Goal: Use online tool/utility: Utilize a website feature to perform a specific function

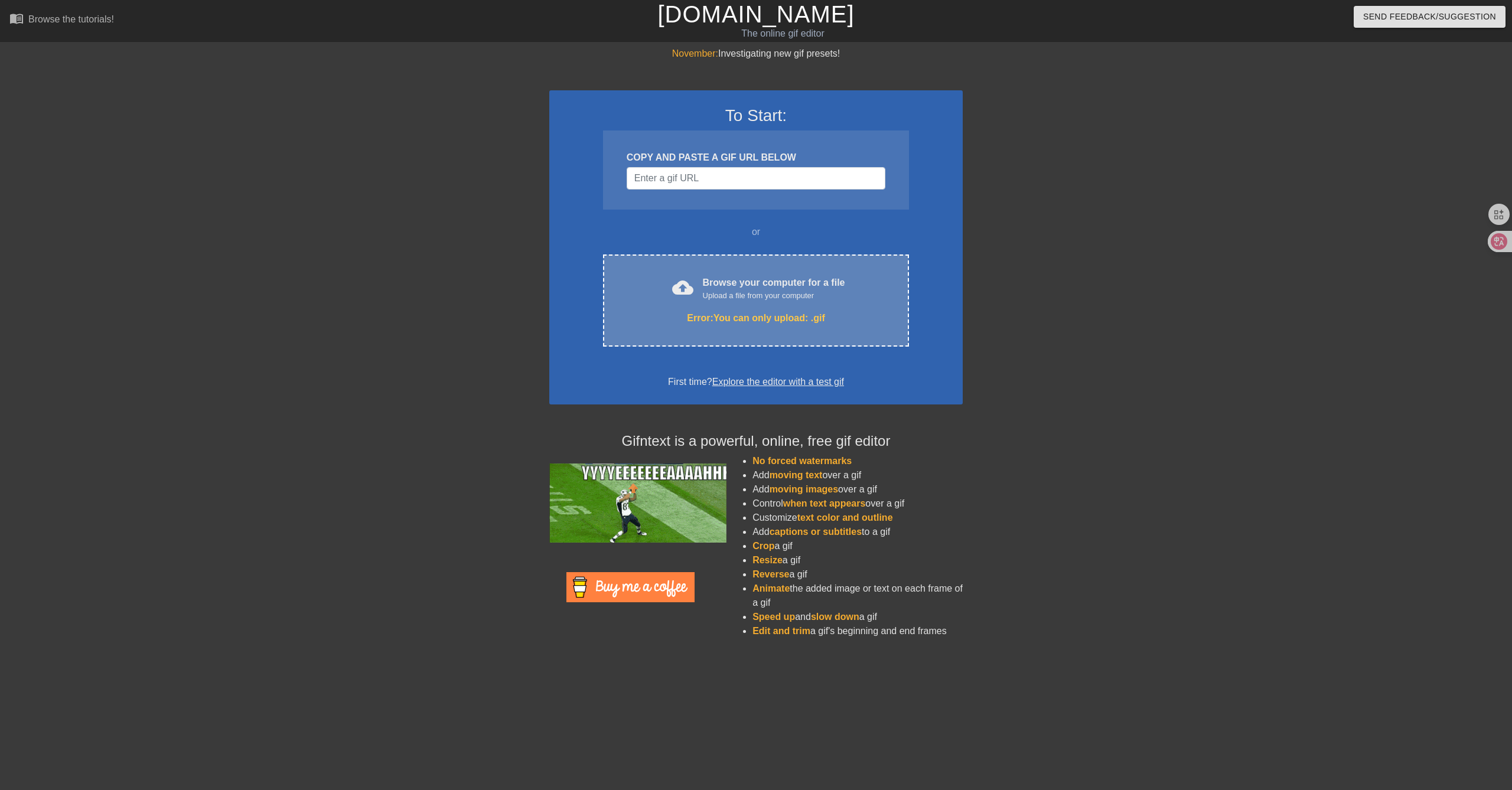
click at [749, 301] on div "Upload a file from your computer" at bounding box center [774, 295] width 143 height 12
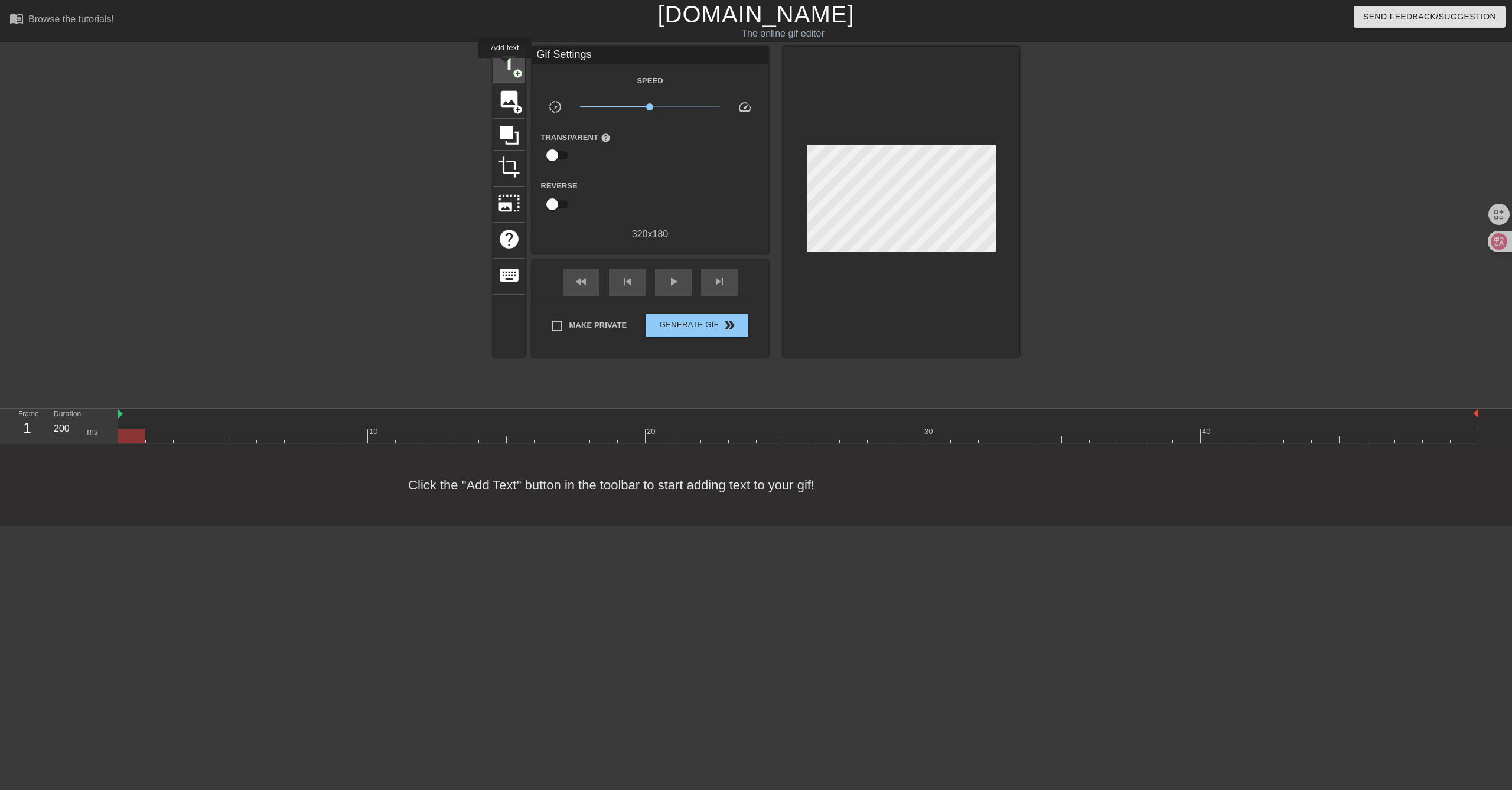
click at [505, 67] on span "title" at bounding box center [508, 63] width 22 height 22
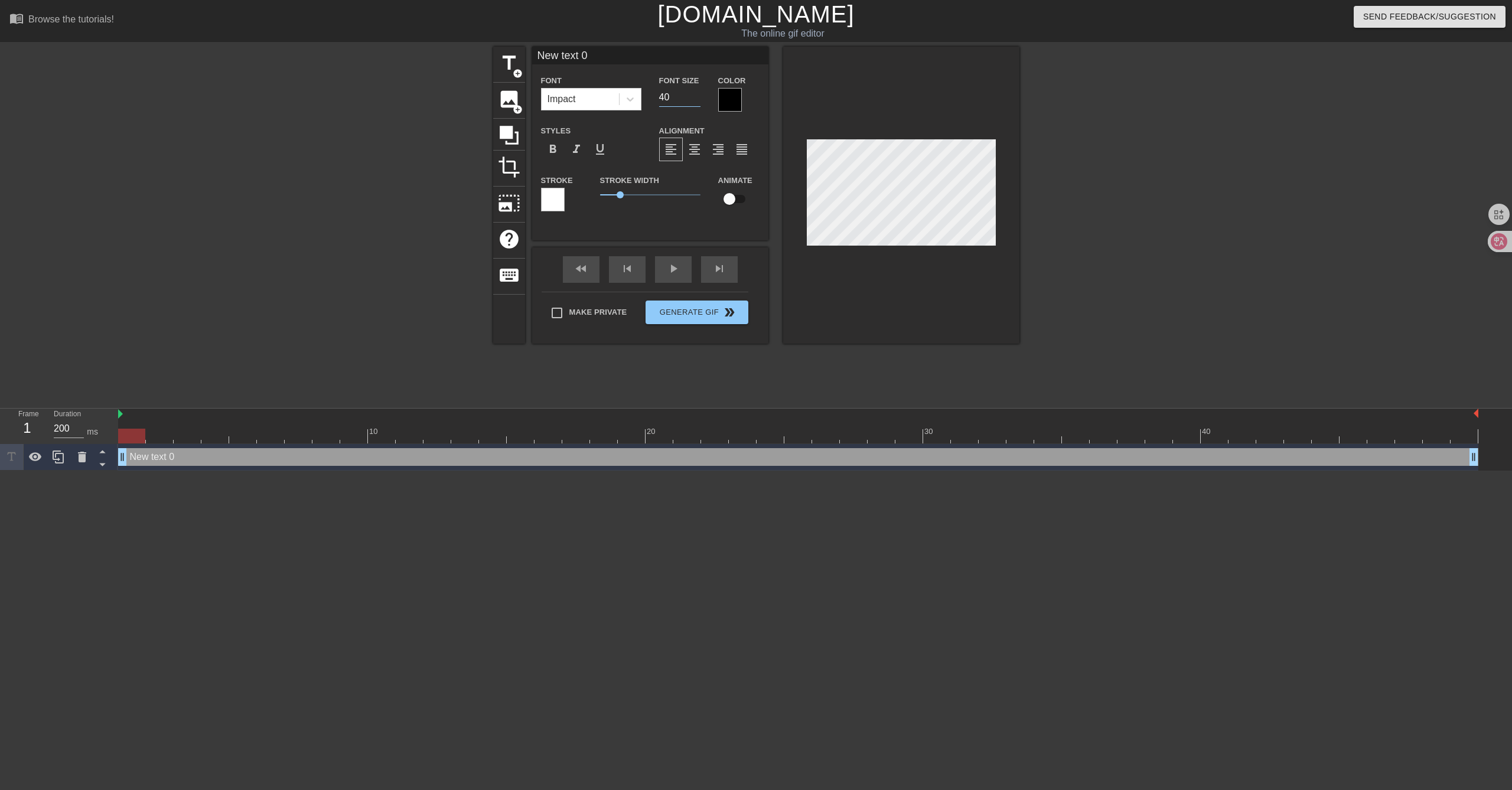
click at [662, 94] on input "40" at bounding box center [679, 98] width 41 height 19
click at [659, 97] on input "10" at bounding box center [679, 98] width 41 height 19
click at [660, 97] on input "10" at bounding box center [679, 98] width 41 height 19
type input "20"
click at [575, 101] on div "Impact" at bounding box center [580, 98] width 77 height 21
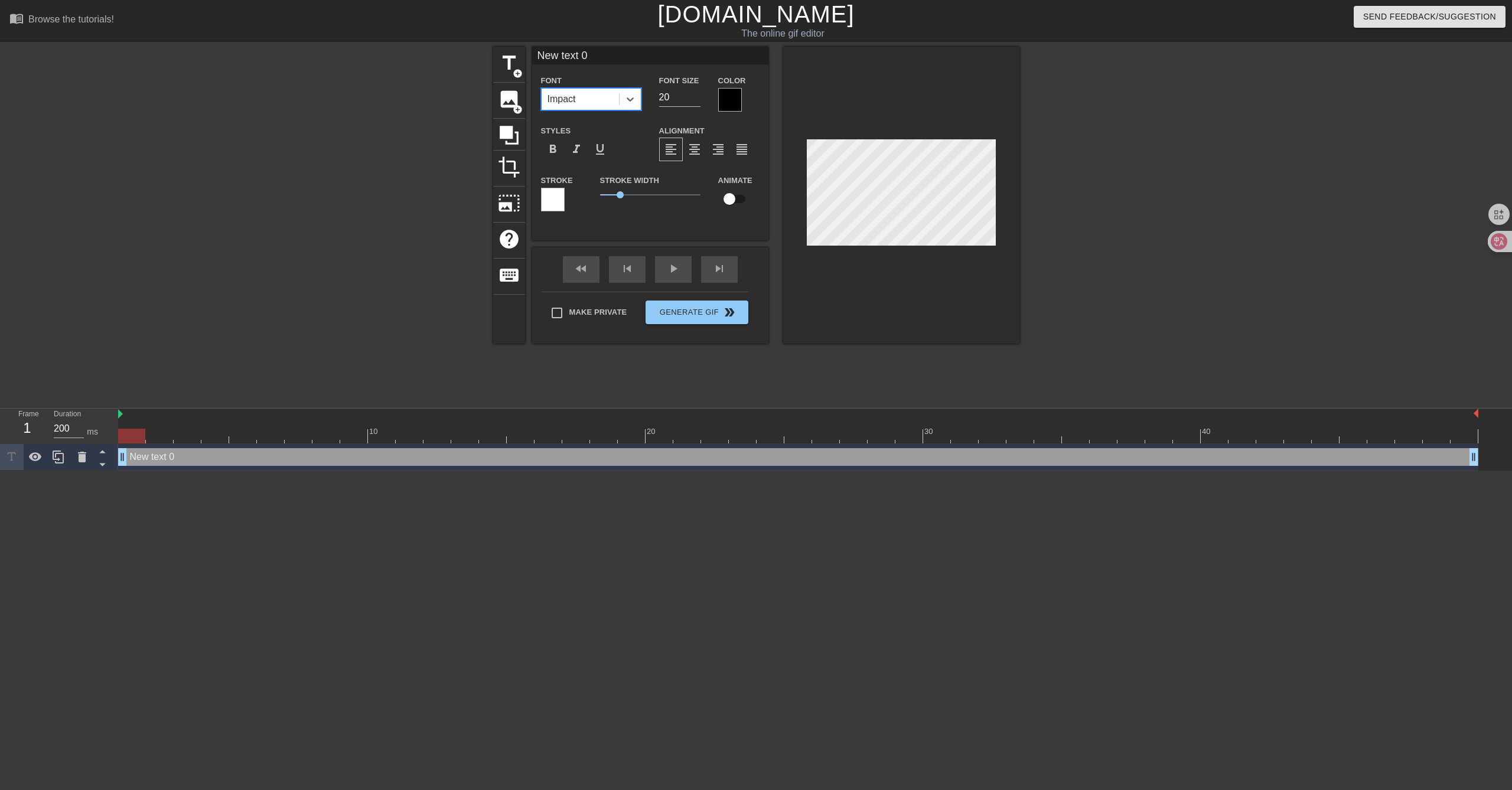
click at [575, 101] on div "Impact" at bounding box center [580, 98] width 77 height 21
drag, startPoint x: 589, startPoint y: 54, endPoint x: 537, endPoint y: 64, distance: 53.0
click at [537, 64] on input "New text 0" at bounding box center [650, 55] width 236 height 18
type input "别催我，我狠起来无差别攻击"
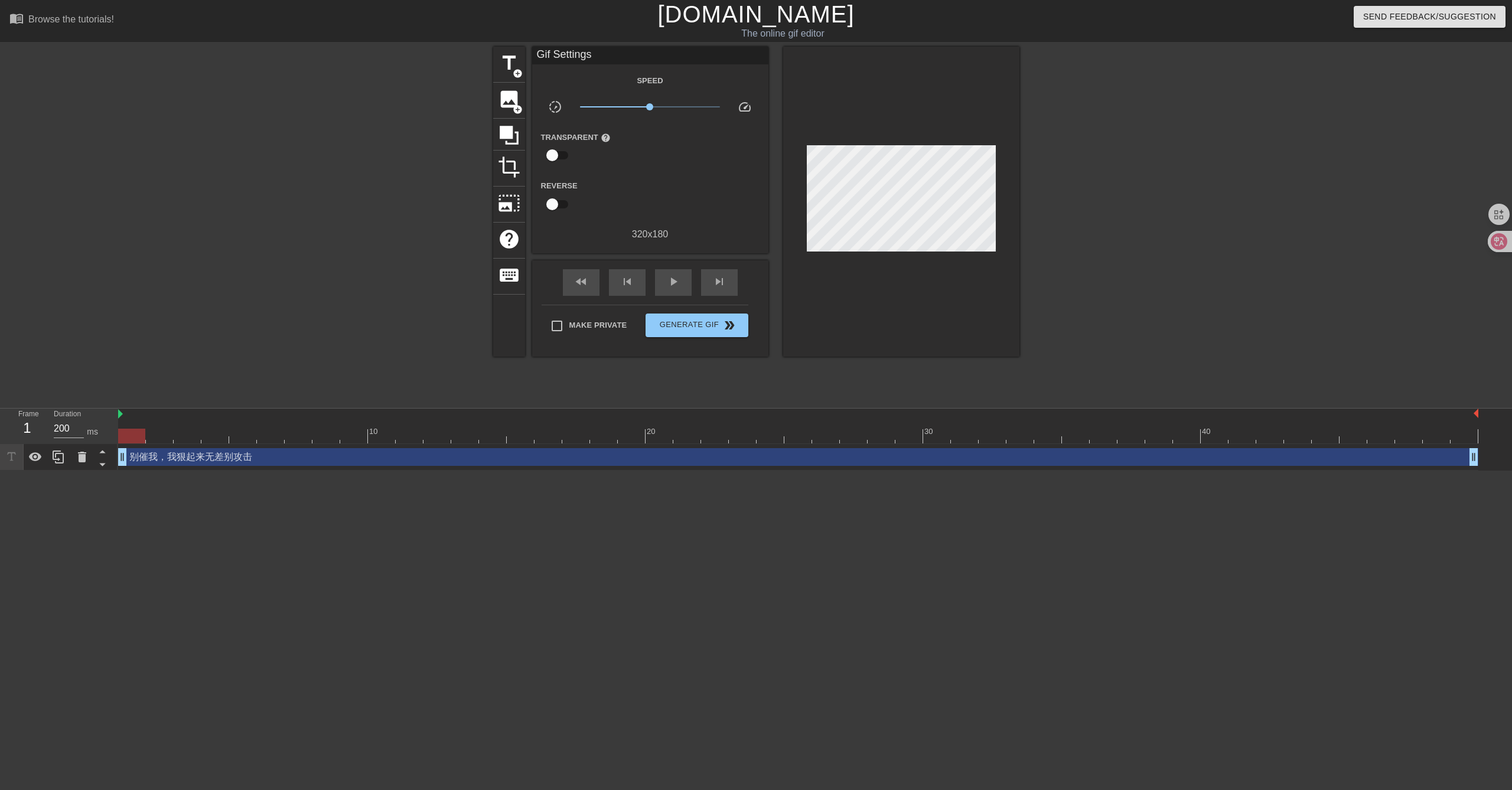
click at [1063, 247] on div at bounding box center [1122, 223] width 177 height 354
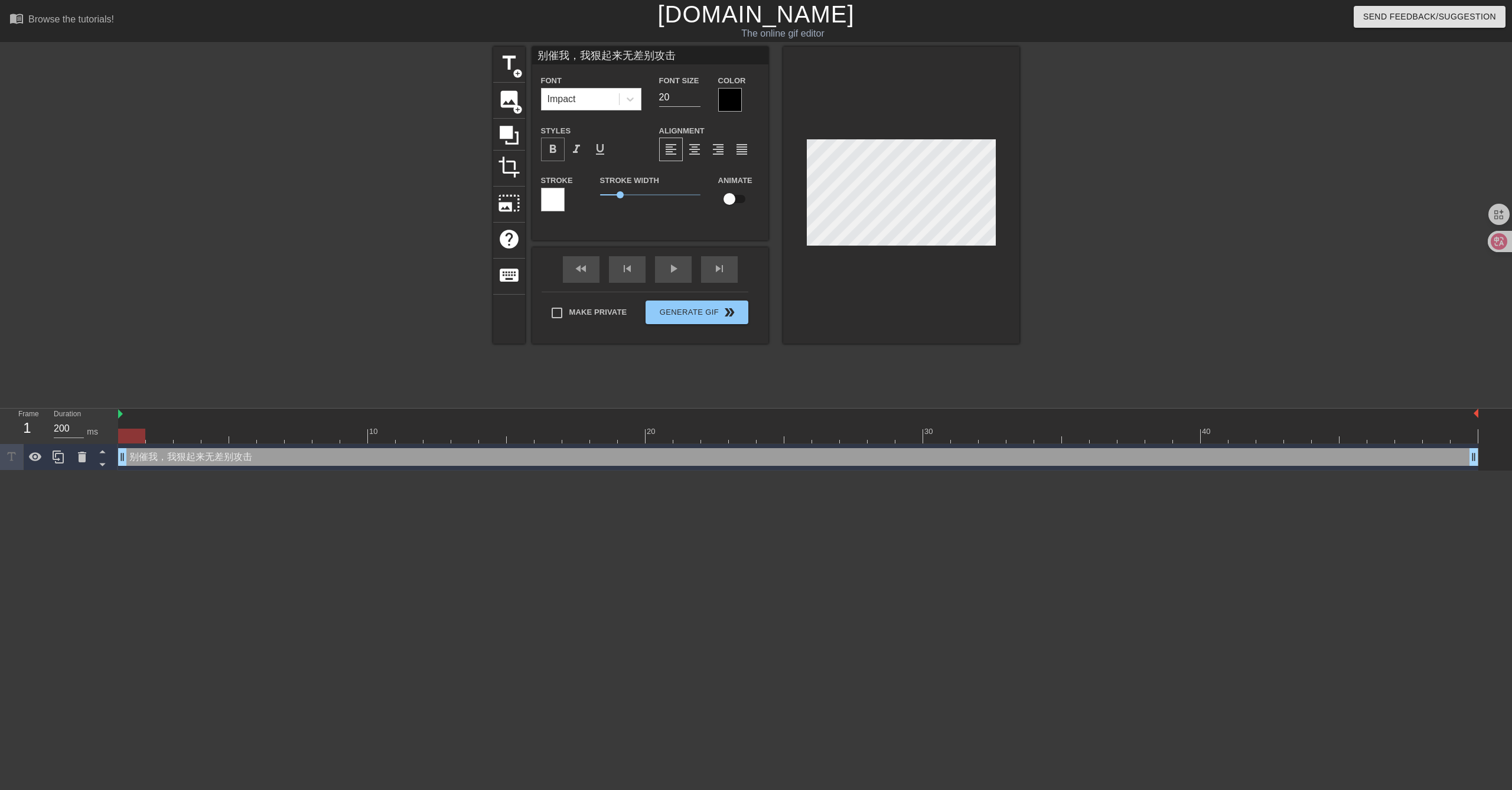
click at [553, 146] on span "format_bold" at bounding box center [553, 149] width 14 height 14
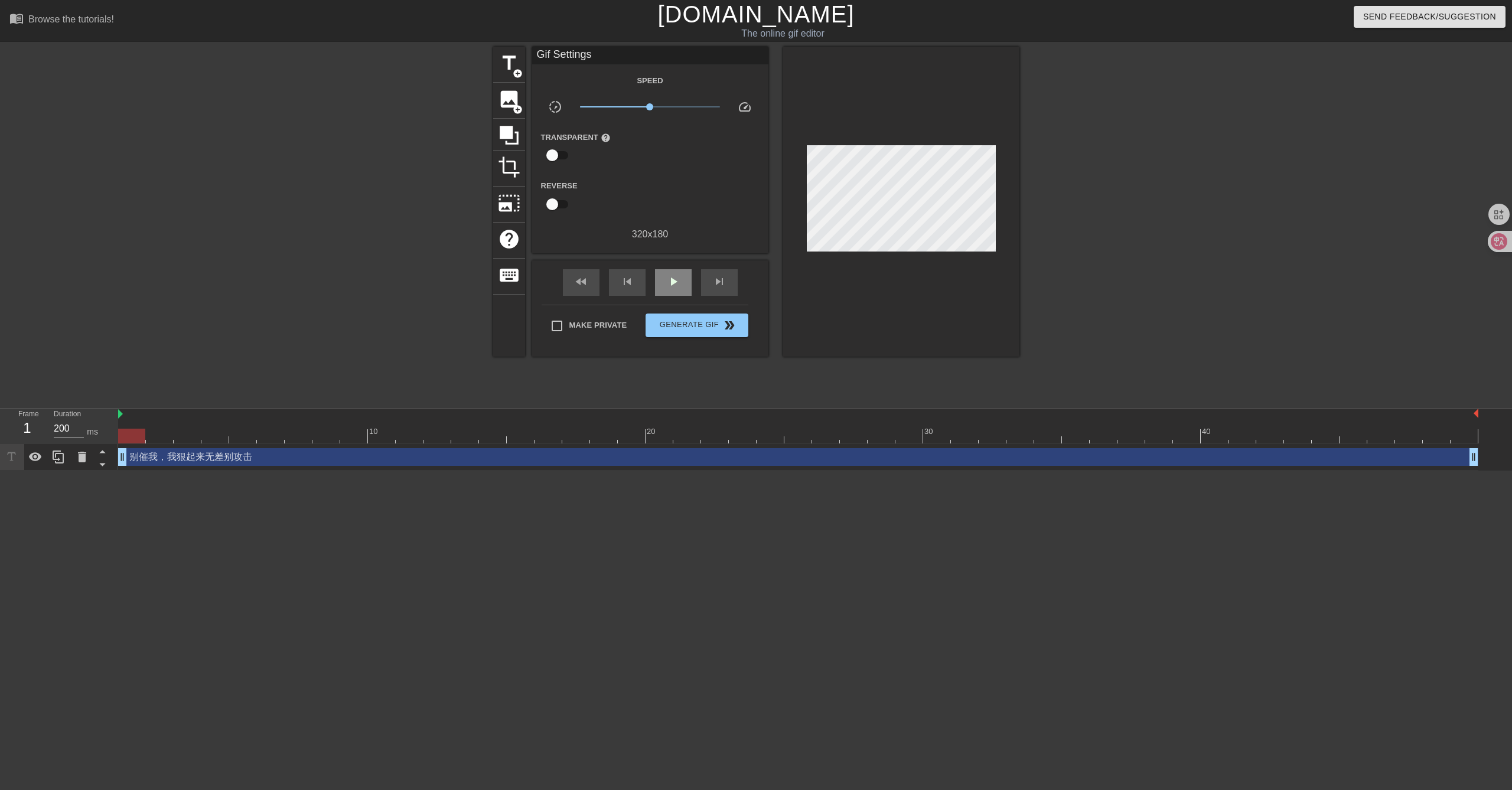
click at [663, 266] on div "fast_rewind skip_previous play_arrow skip_next" at bounding box center [650, 282] width 192 height 44
click at [666, 279] on span "play_arrow" at bounding box center [673, 281] width 14 height 14
click at [709, 328] on span "Generate Gif double_arrow" at bounding box center [697, 325] width 93 height 14
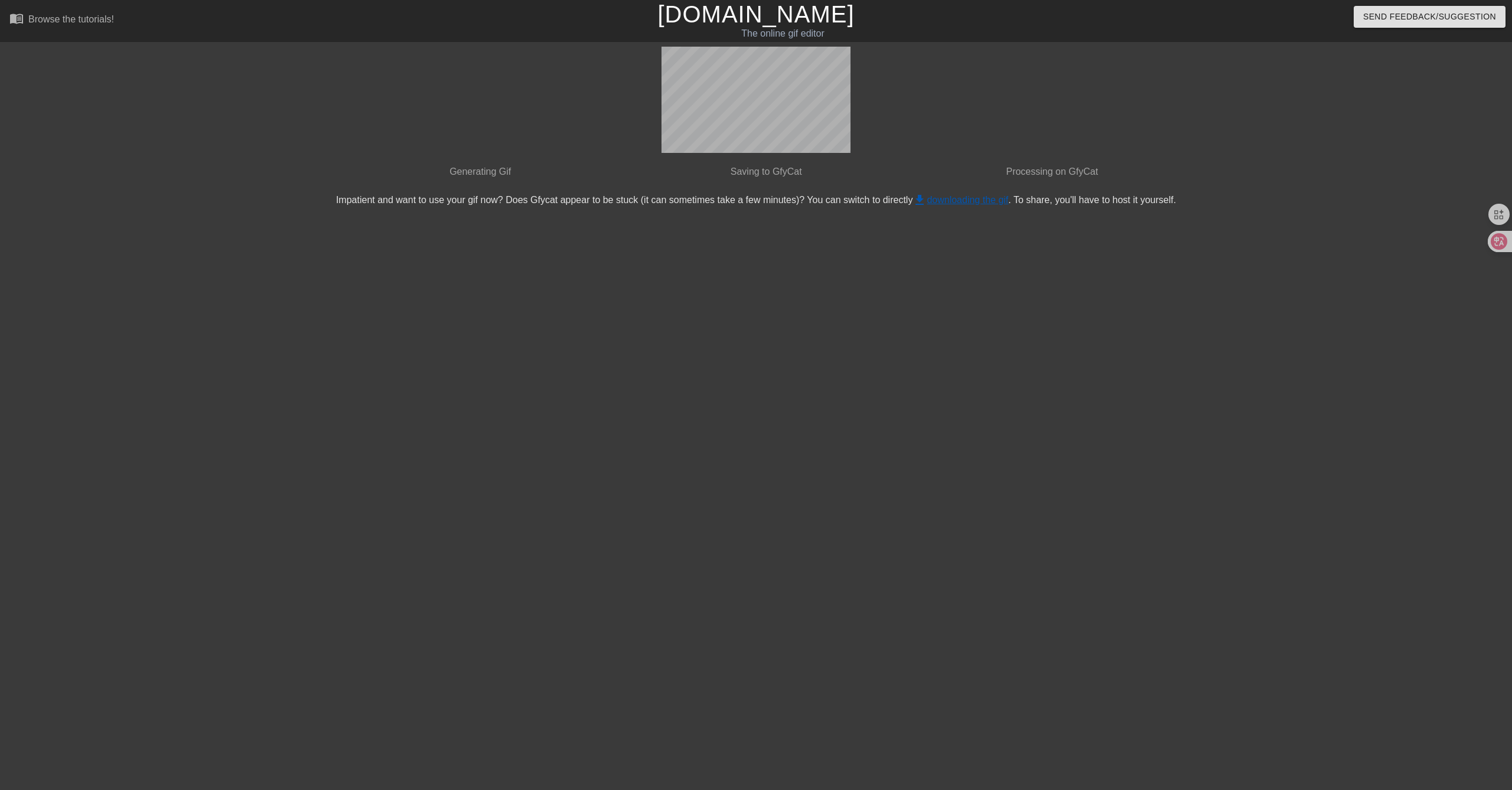
click at [984, 201] on link "get_app downloading the gif" at bounding box center [959, 199] width 95 height 10
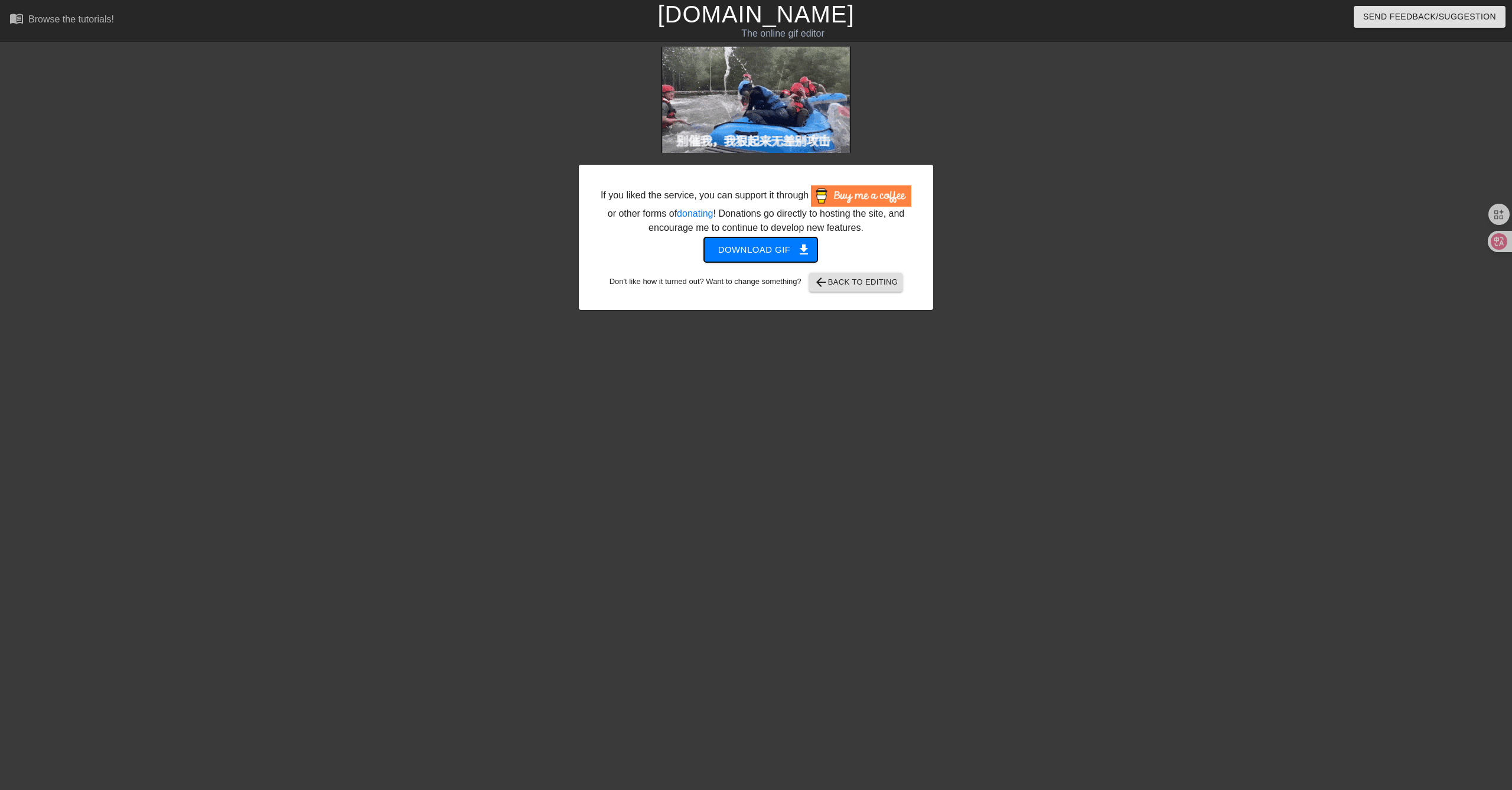
click at [780, 249] on span "Download gif get_app" at bounding box center [761, 249] width 86 height 15
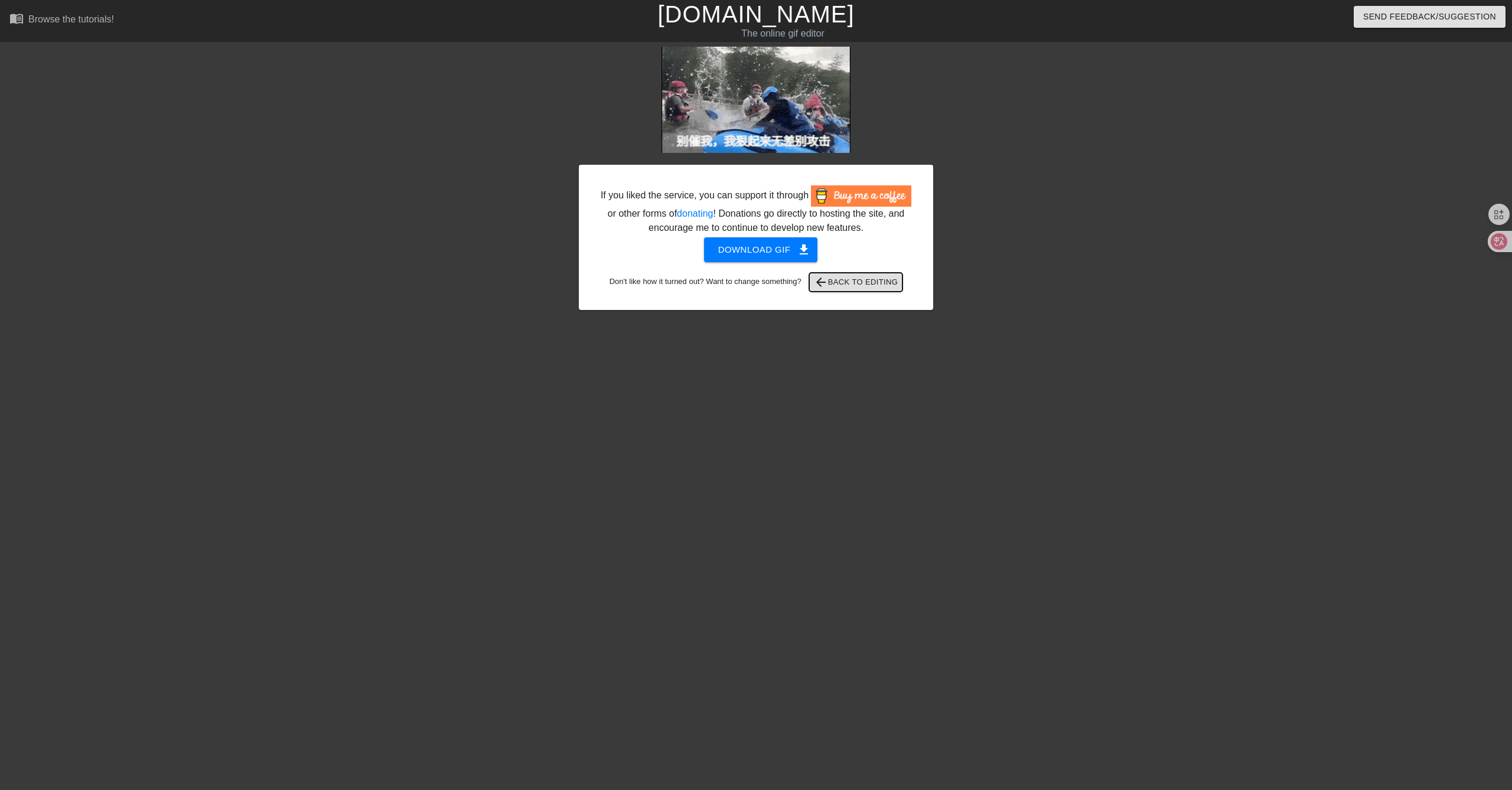
click at [852, 282] on span "arrow_back Back to Editing" at bounding box center [856, 282] width 84 height 14
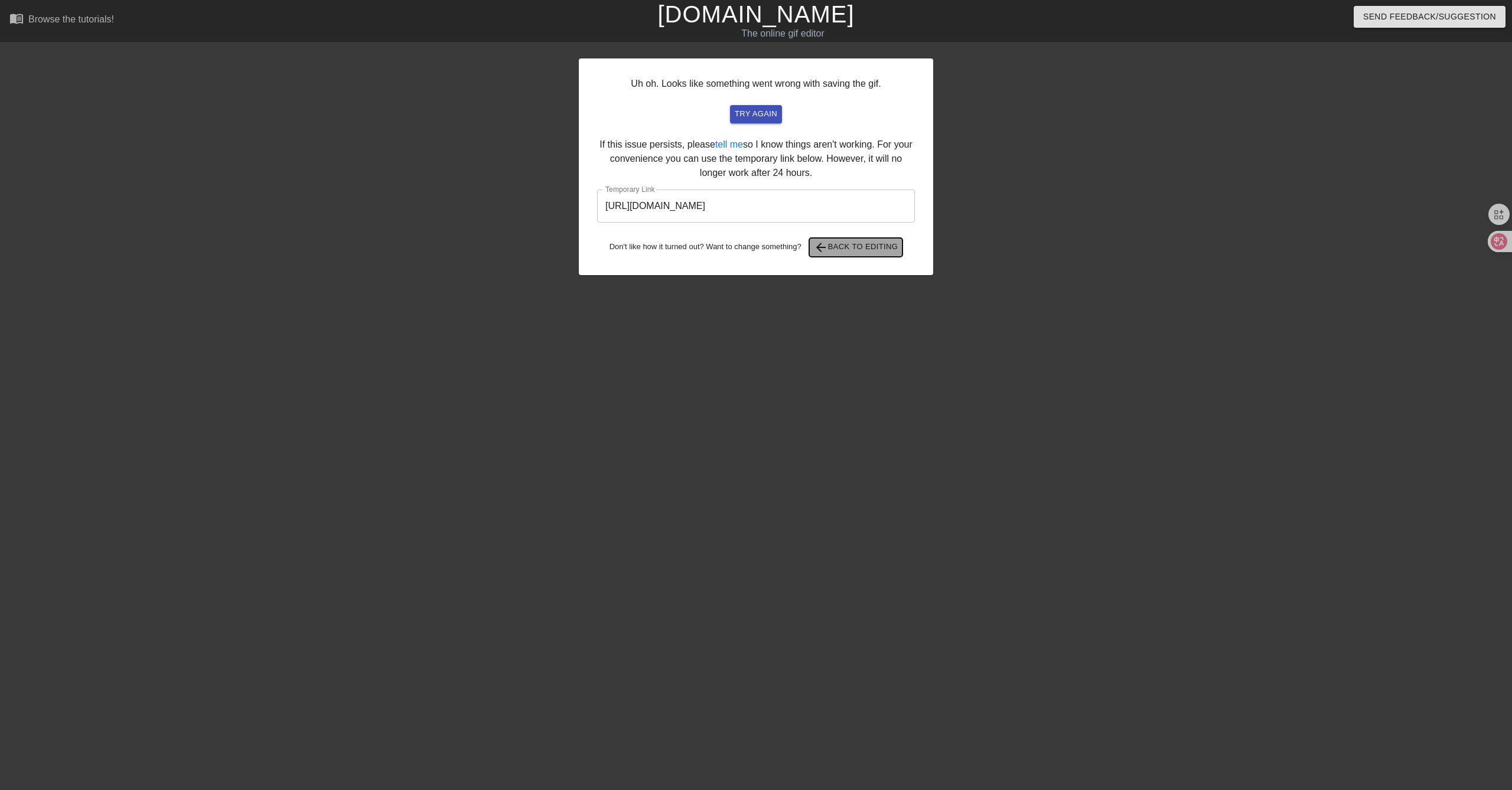
click at [833, 244] on span "arrow_back Back to Editing" at bounding box center [856, 247] width 84 height 14
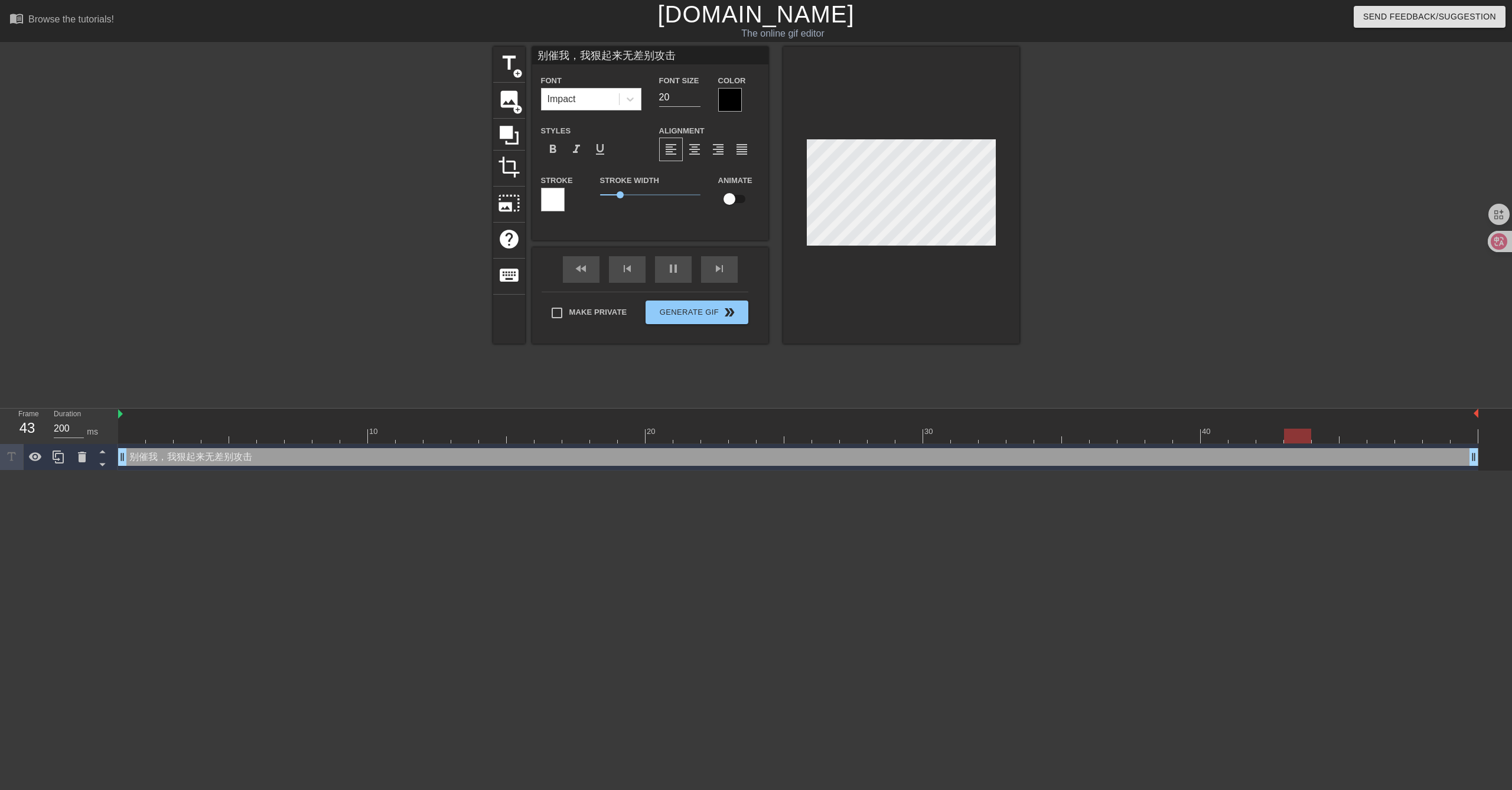
drag, startPoint x: 622, startPoint y: 57, endPoint x: 677, endPoint y: 58, distance: 55.0
click at [677, 58] on input "别催我，我狠起来无差别攻击" at bounding box center [650, 55] width 236 height 18
type input "别催我，我狠起来自己都打"
click at [903, 296] on div at bounding box center [901, 194] width 236 height 297
click at [666, 93] on input "20" at bounding box center [679, 98] width 41 height 19
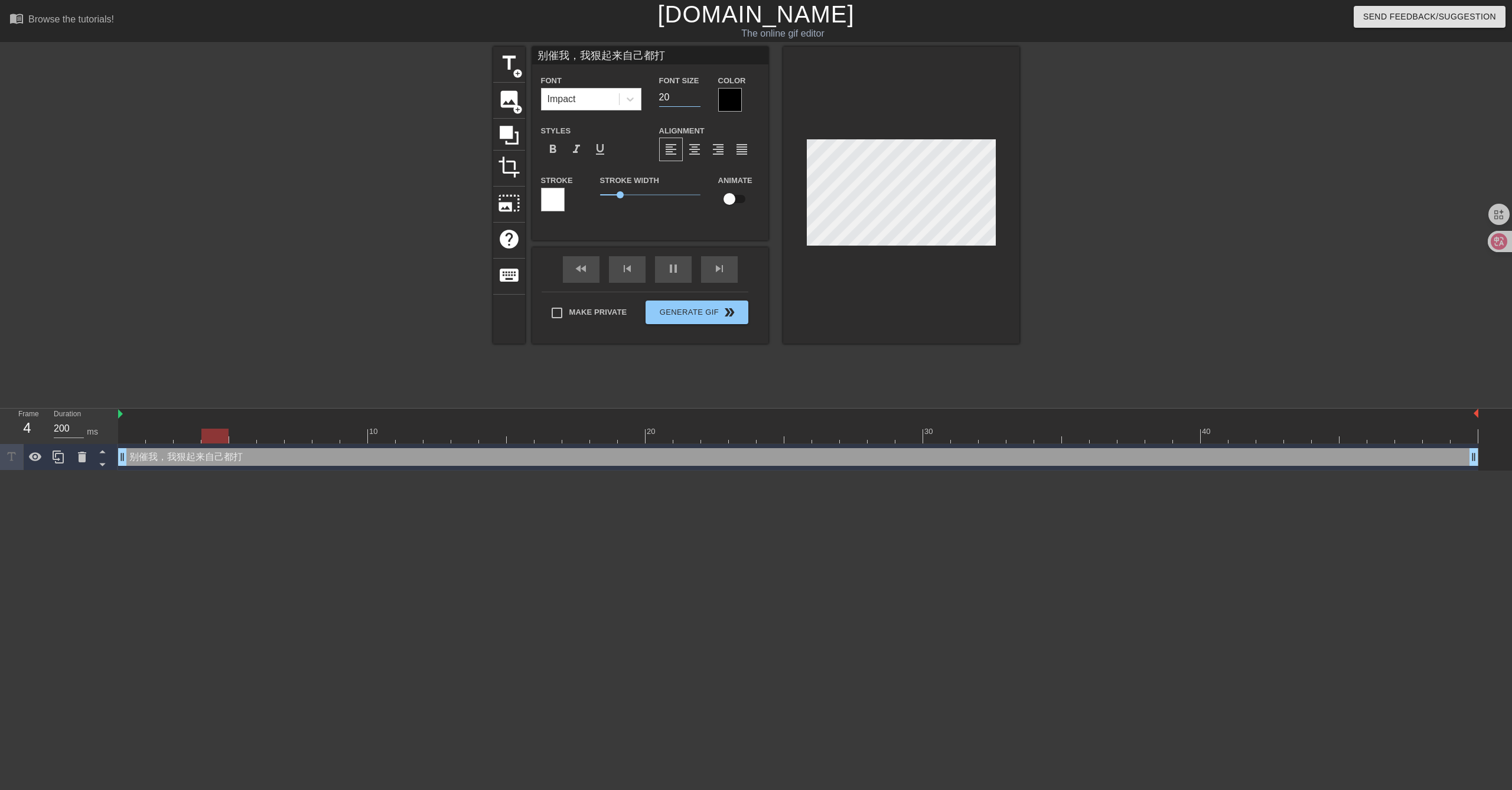
type input "25"
click at [823, 301] on div at bounding box center [901, 194] width 236 height 297
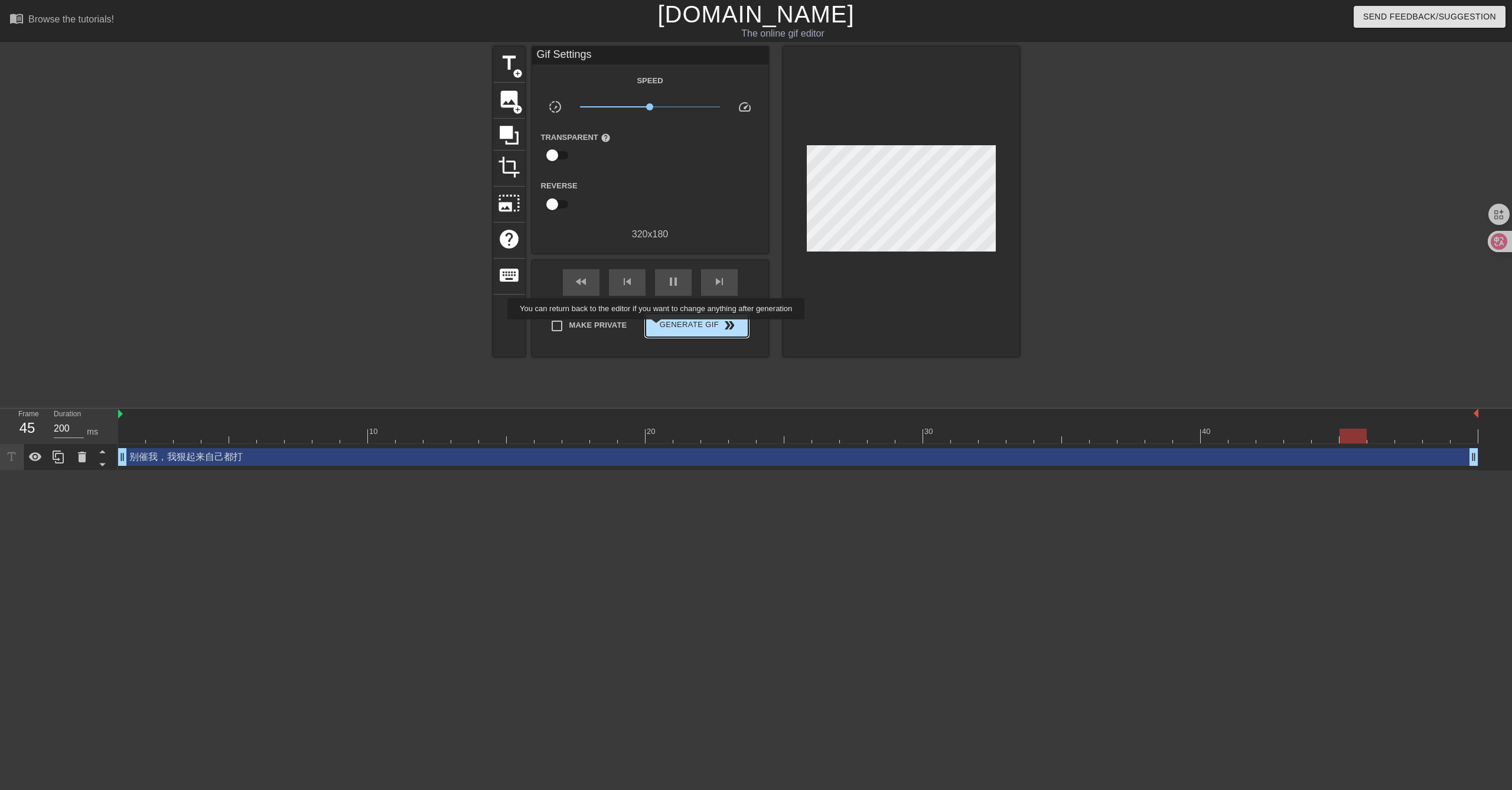
click at [661, 327] on span "Generate Gif double_arrow" at bounding box center [697, 325] width 93 height 14
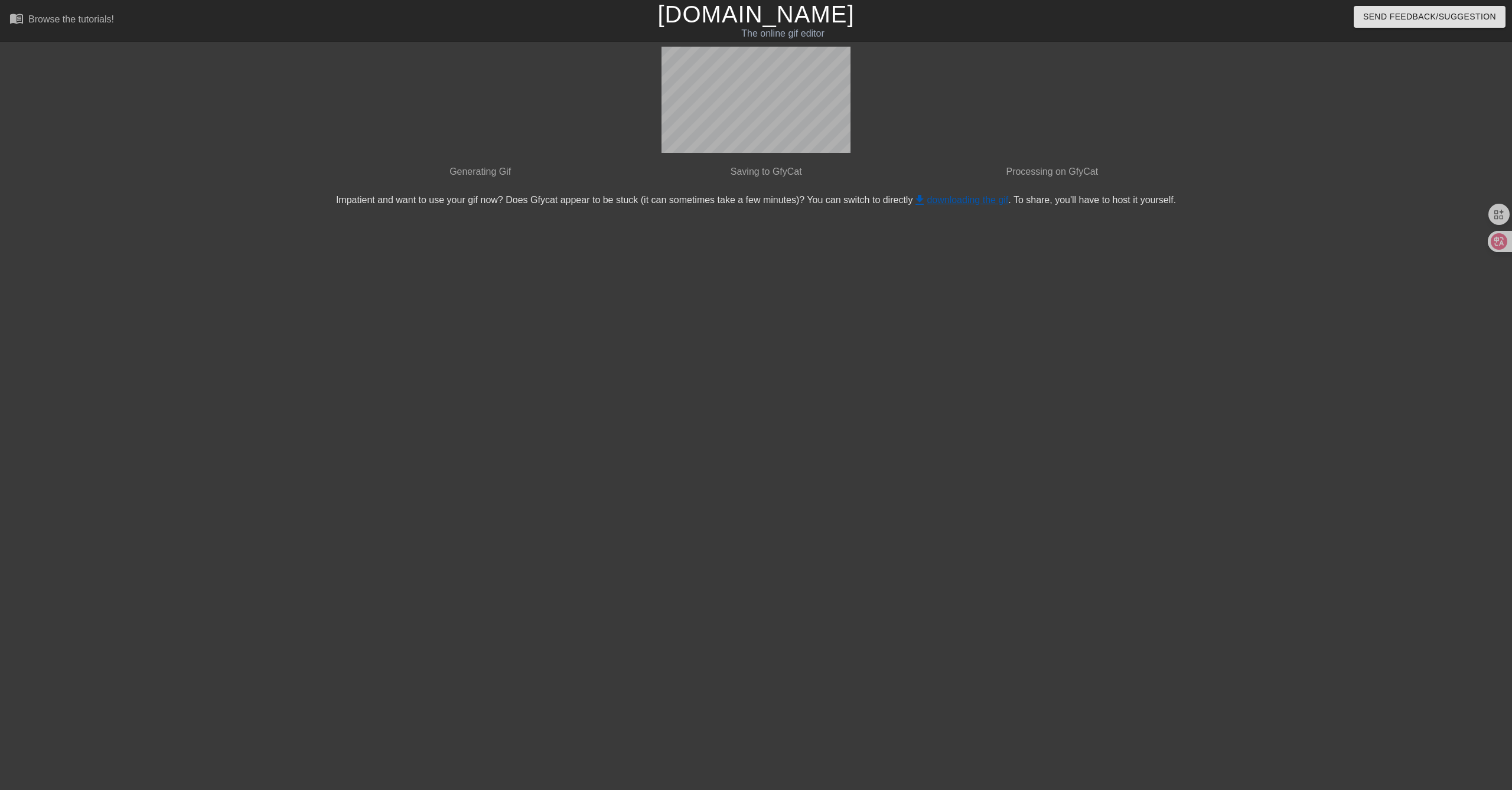
click at [990, 200] on link "get_app downloading the gif" at bounding box center [959, 199] width 95 height 10
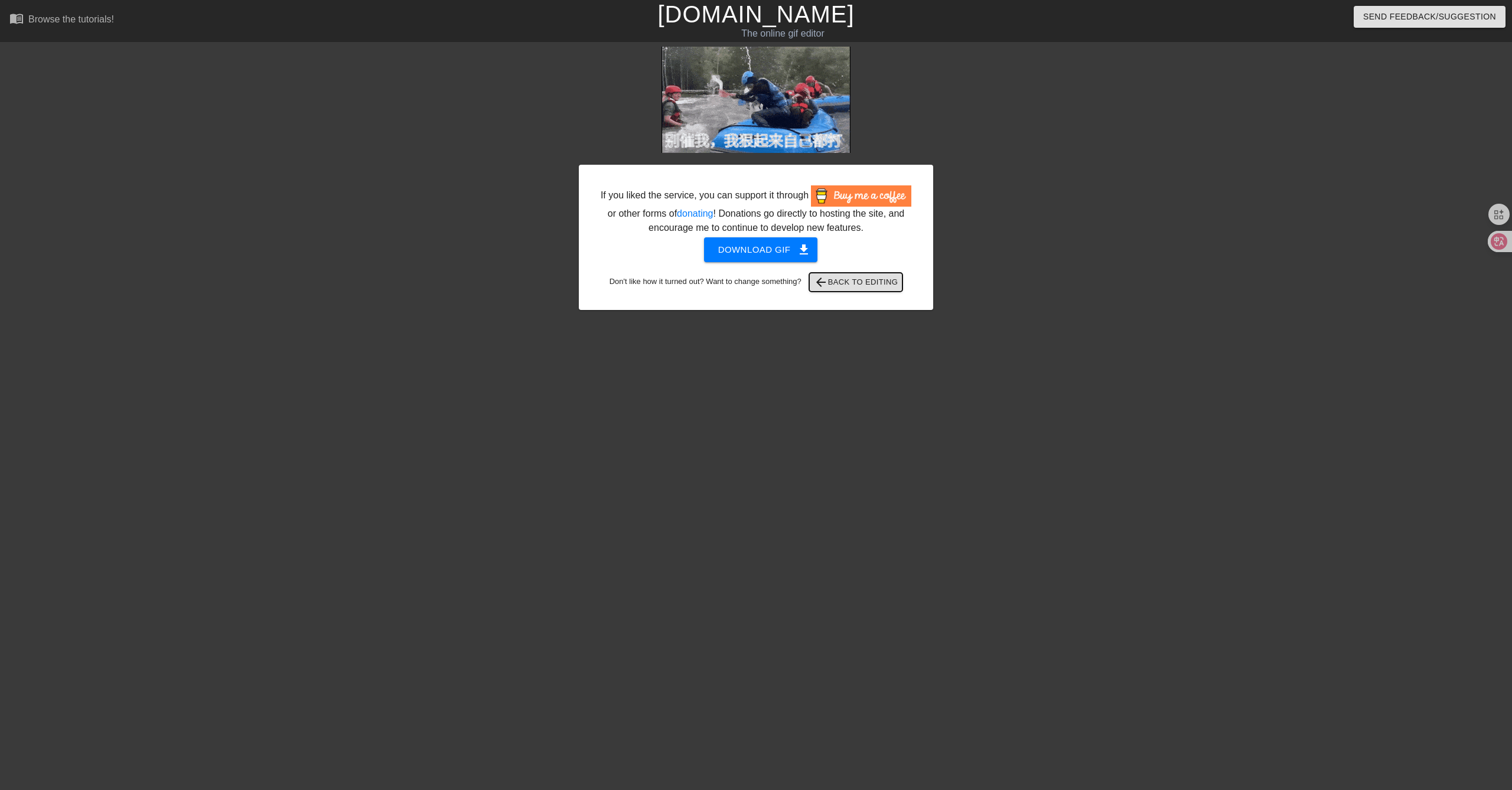
click at [871, 283] on span "arrow_back Back to Editing" at bounding box center [856, 282] width 84 height 14
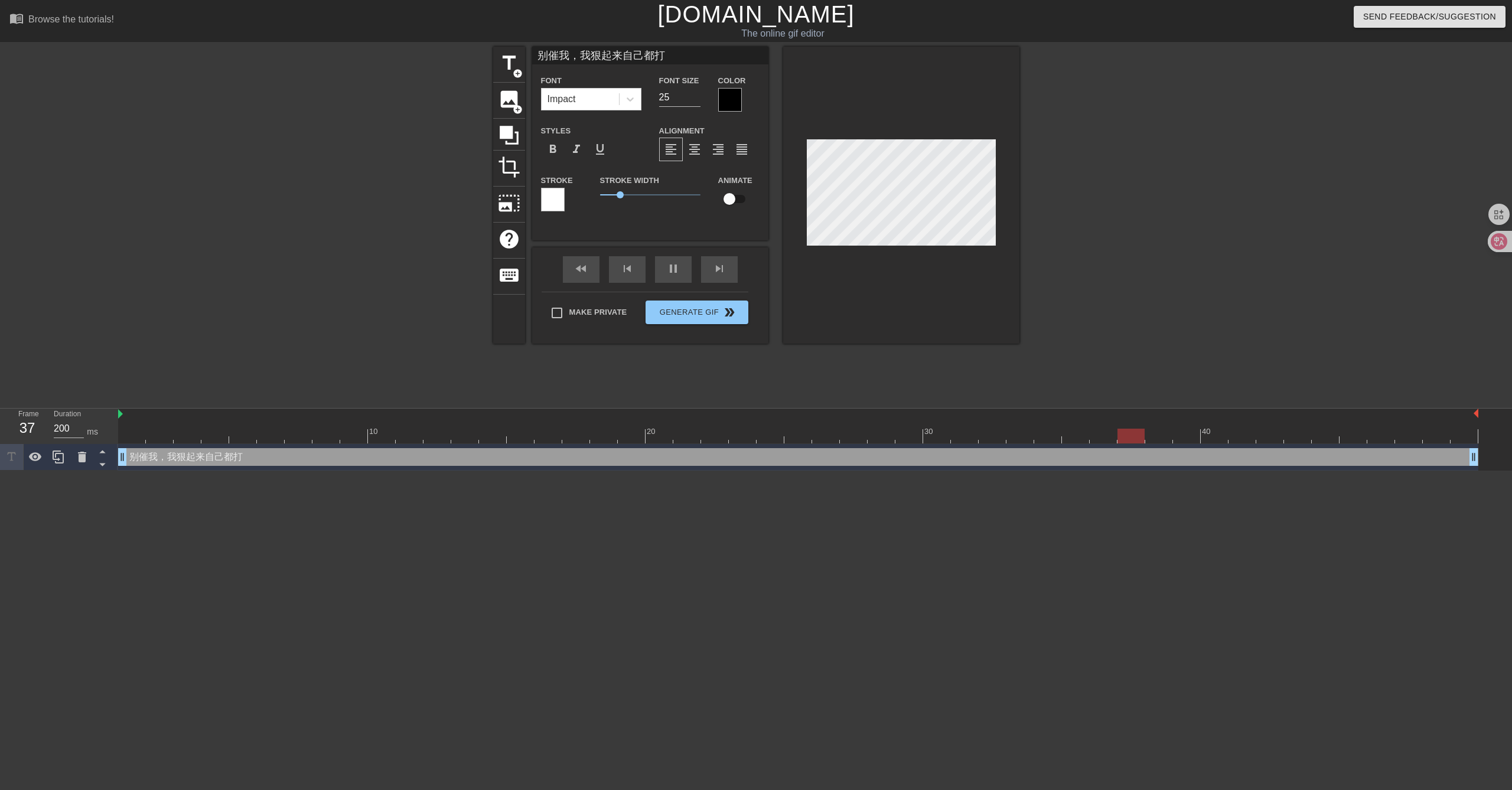
click at [619, 56] on input "别催我，我狠起来自己都打" at bounding box center [650, 55] width 236 height 18
type input "别催我，我狠起来连自己都打"
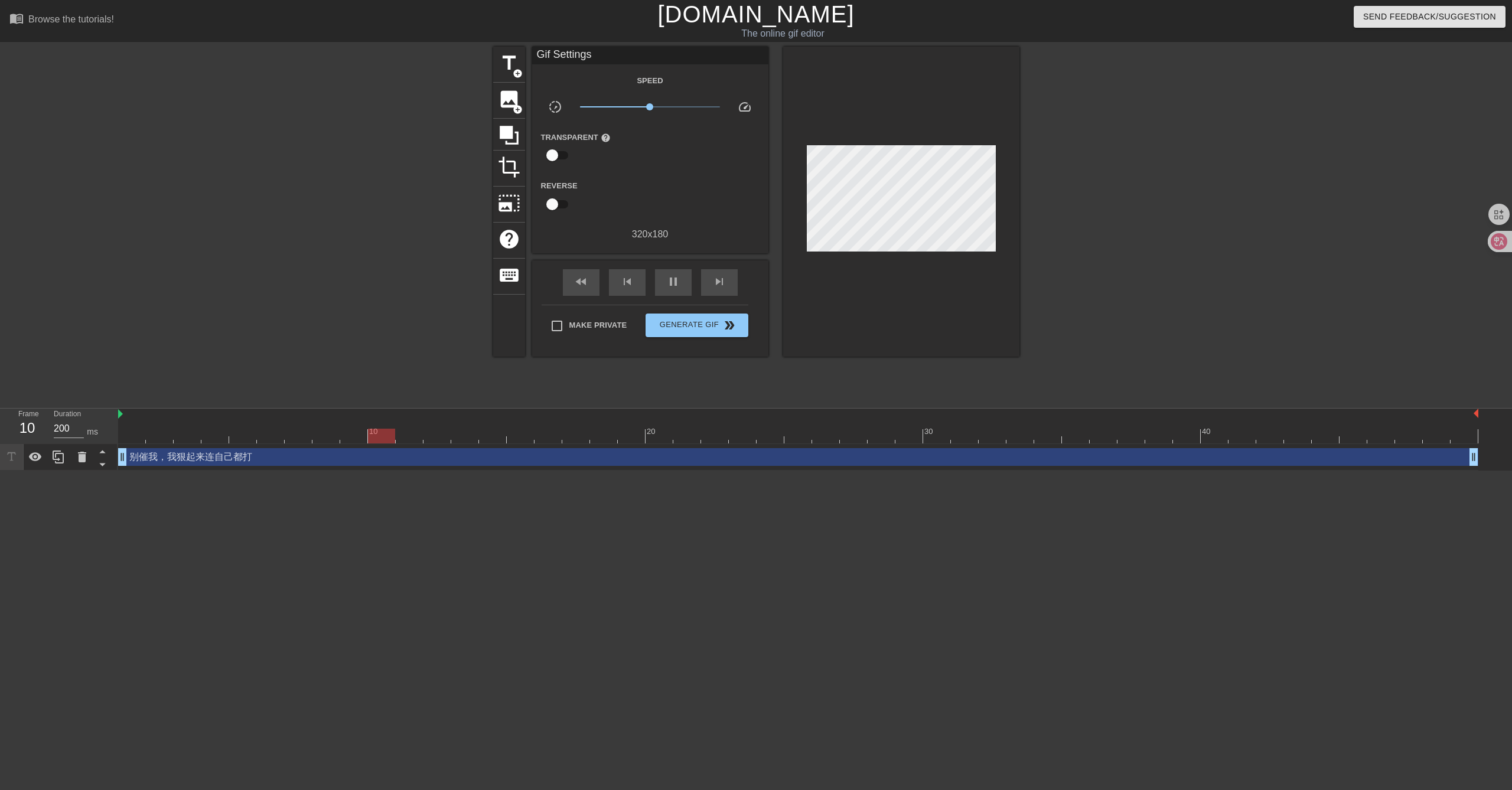
click at [1071, 245] on div at bounding box center [1122, 223] width 177 height 354
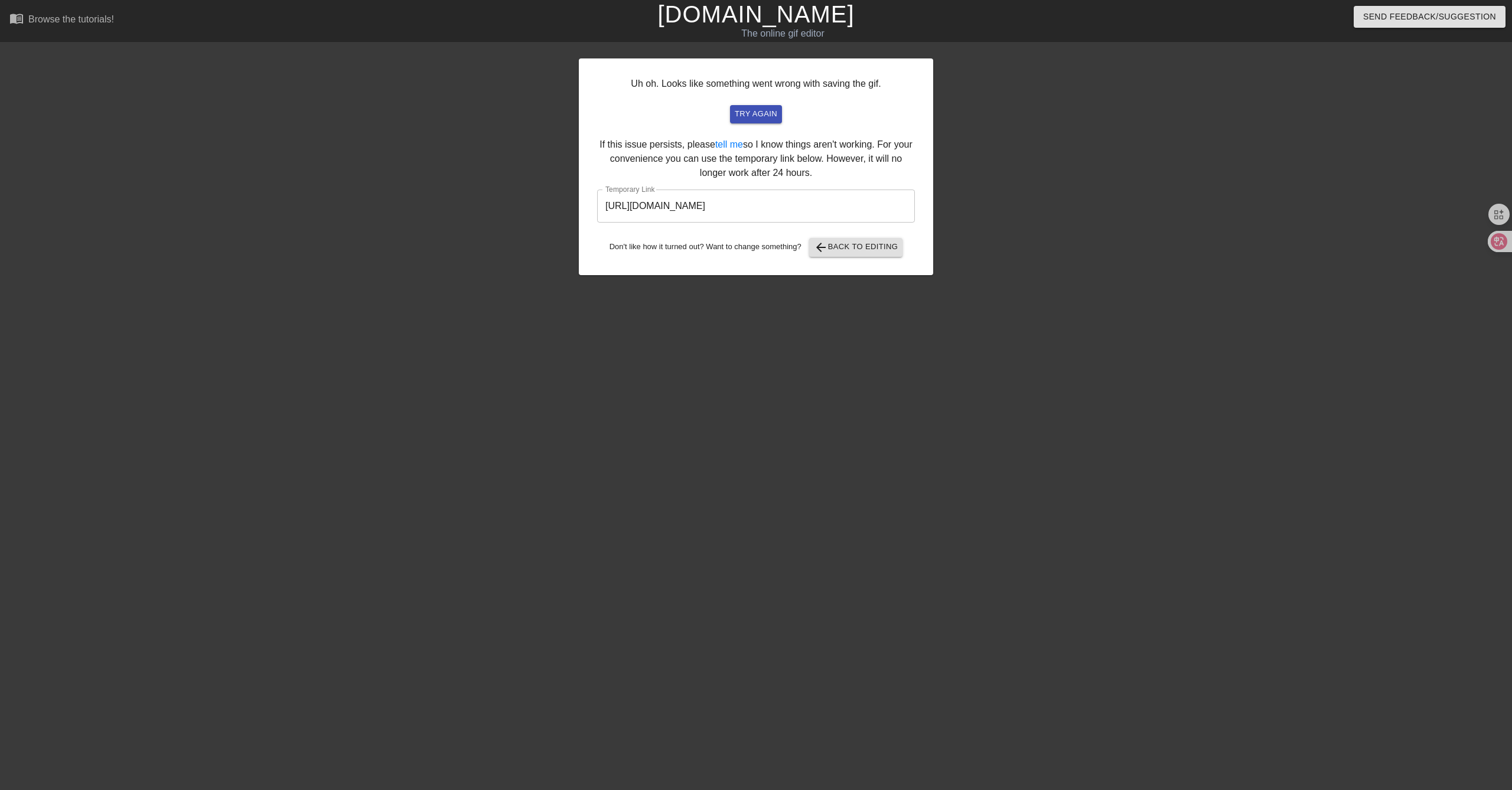
click at [668, 95] on div "Uh oh. Looks like something went wrong with saving the gif. try again If this i…" at bounding box center [756, 167] width 354 height 217
click at [866, 246] on span "arrow_back Back to Editing" at bounding box center [856, 247] width 84 height 14
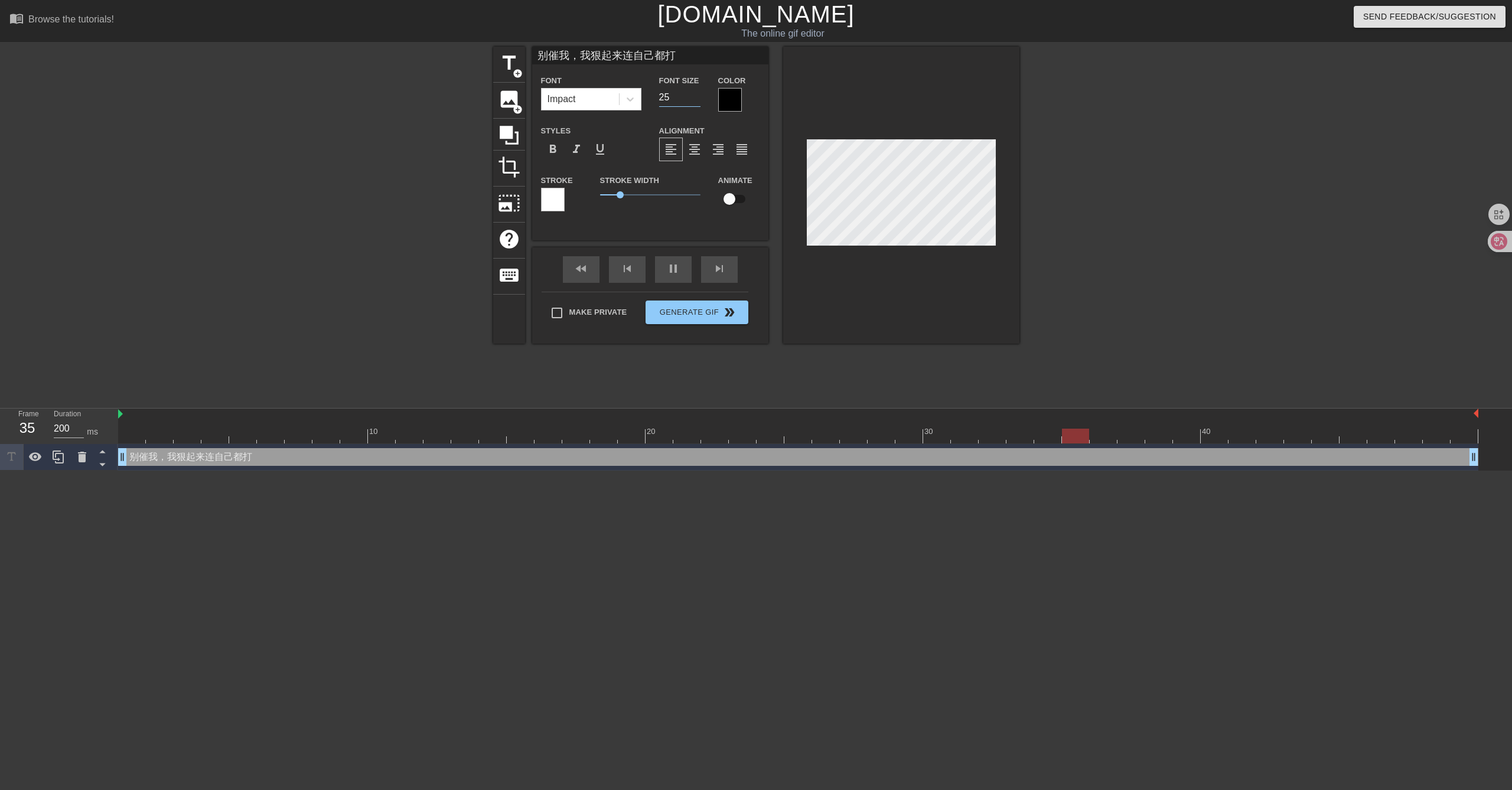
click at [668, 95] on input "25" at bounding box center [679, 98] width 41 height 19
type input "23"
click at [1113, 287] on div at bounding box center [1122, 223] width 177 height 354
click at [1089, 283] on div at bounding box center [1122, 223] width 177 height 354
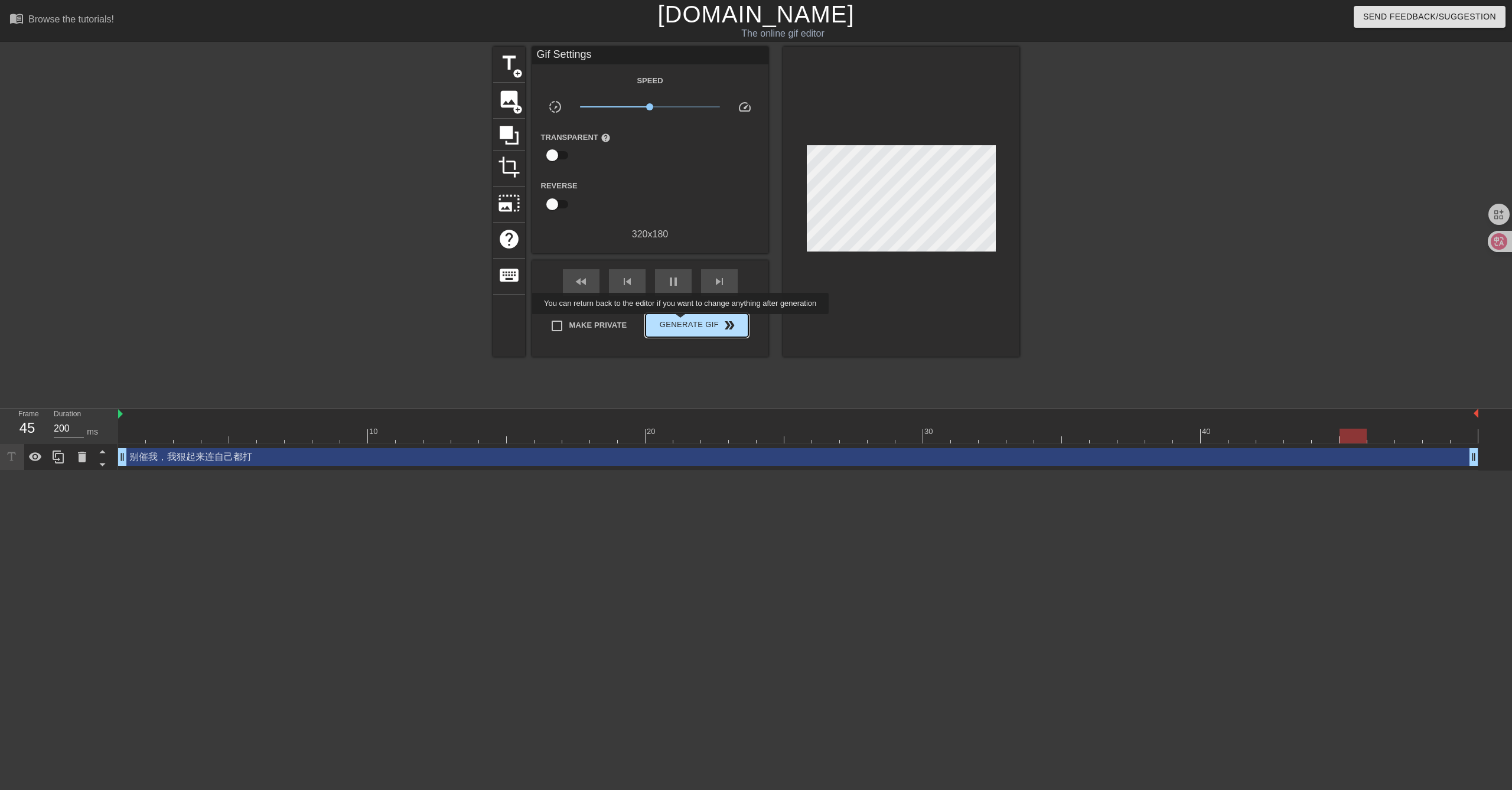
click at [681, 322] on span "Generate Gif double_arrow" at bounding box center [697, 325] width 93 height 14
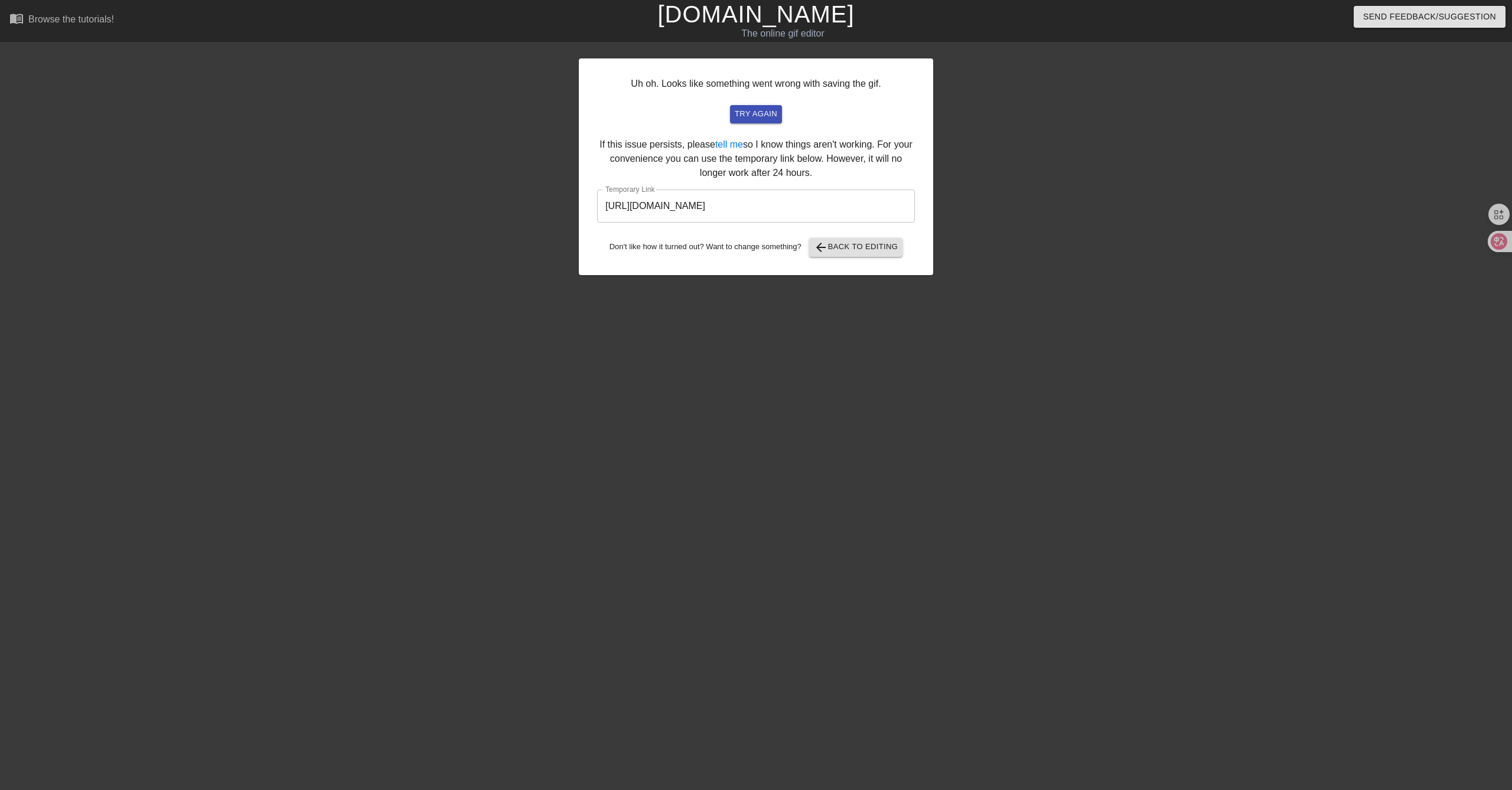
click at [742, 208] on input "https://www.gifntext.com/temp_generations/8T3Z9ung.gif" at bounding box center [756, 206] width 318 height 33
click at [888, 245] on span "arrow_back Back to Editing" at bounding box center [856, 247] width 84 height 14
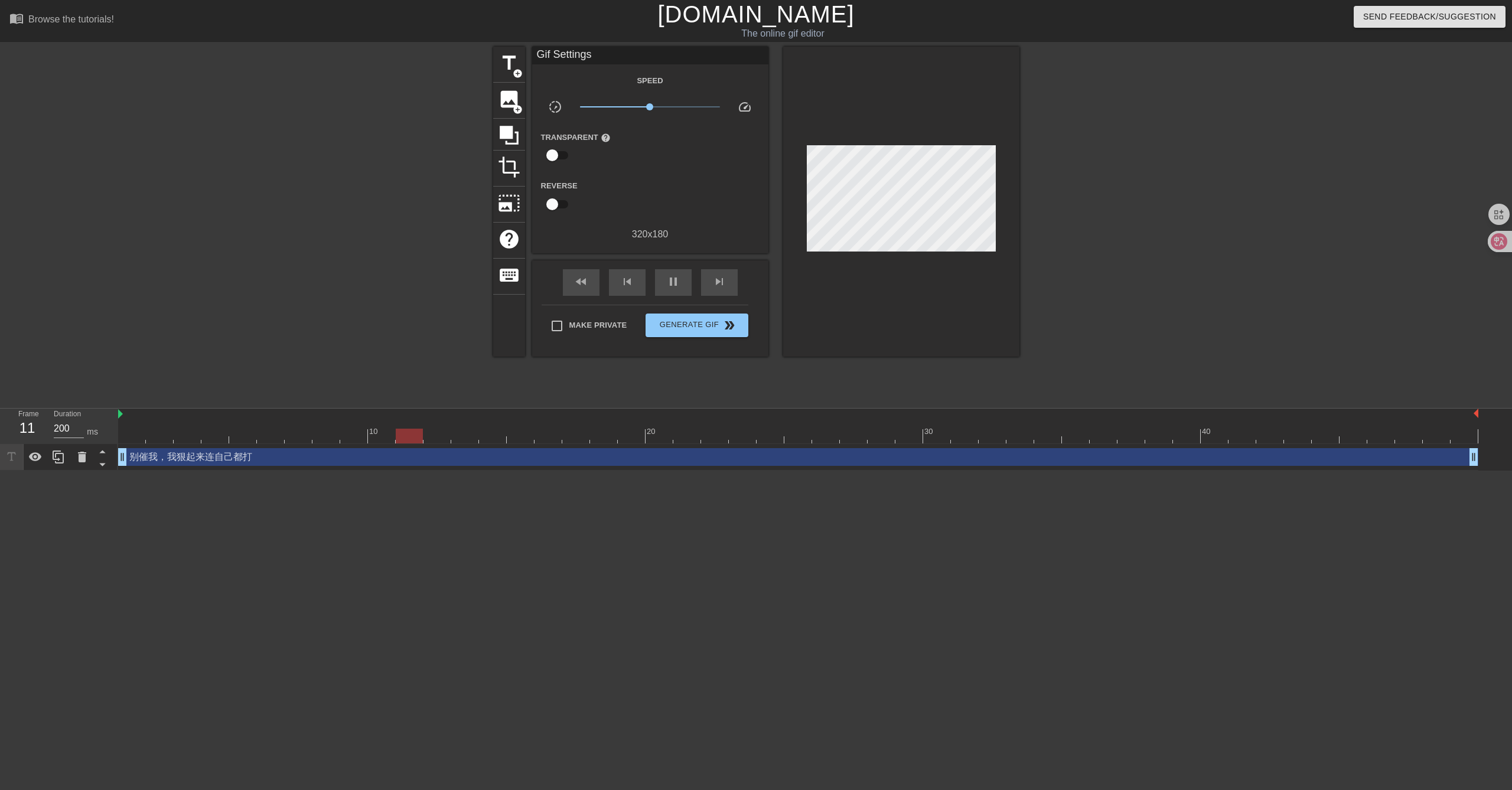
drag, startPoint x: 215, startPoint y: 457, endPoint x: 165, endPoint y: 465, distance: 50.6
click at [165, 465] on div "别催我，我狠起来连自己都打 drag_handle drag_handle" at bounding box center [797, 457] width 1360 height 26
click at [88, 458] on icon at bounding box center [82, 457] width 14 height 14
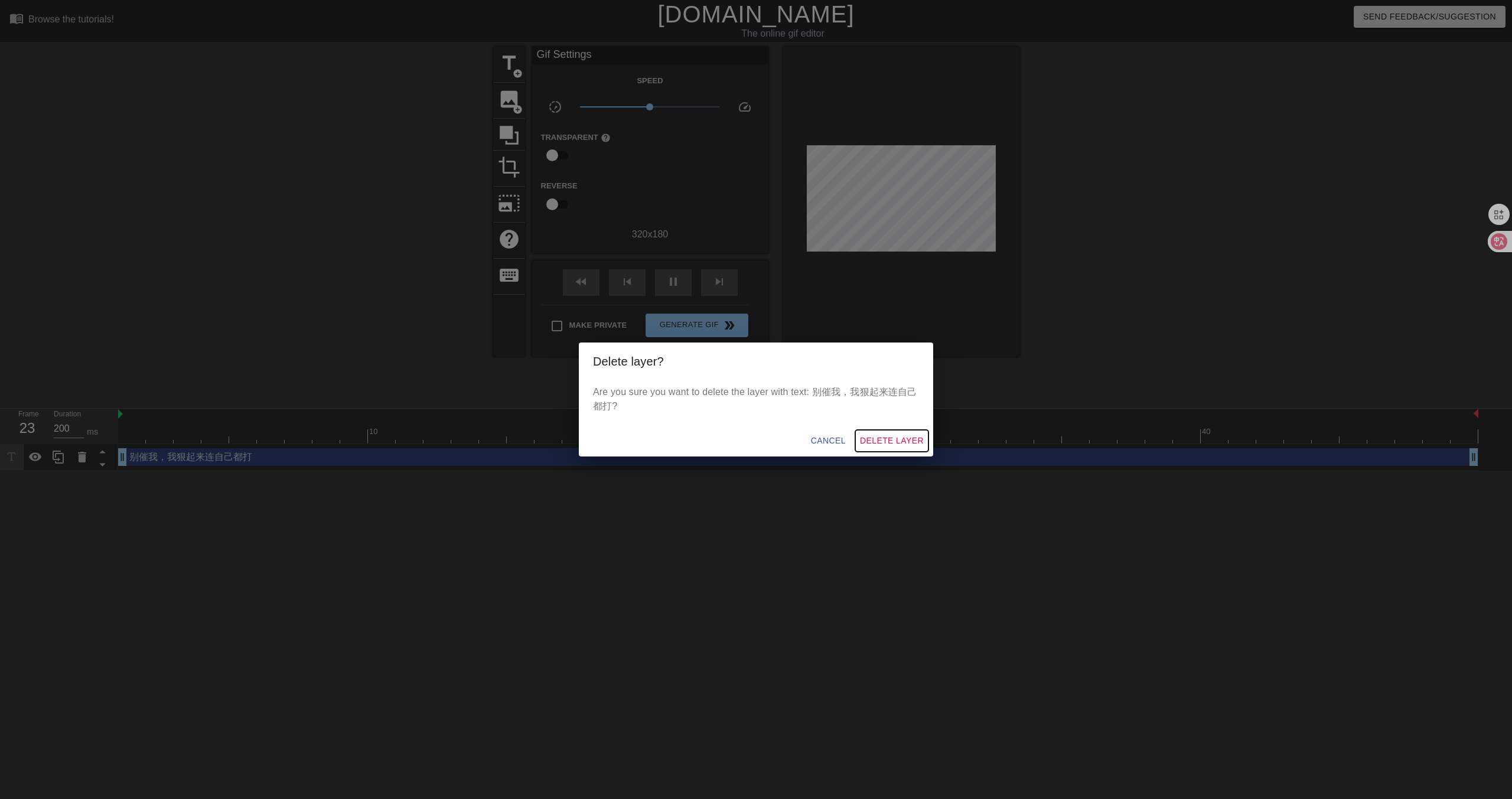
click at [870, 441] on span "Delete Layer" at bounding box center [892, 440] width 64 height 15
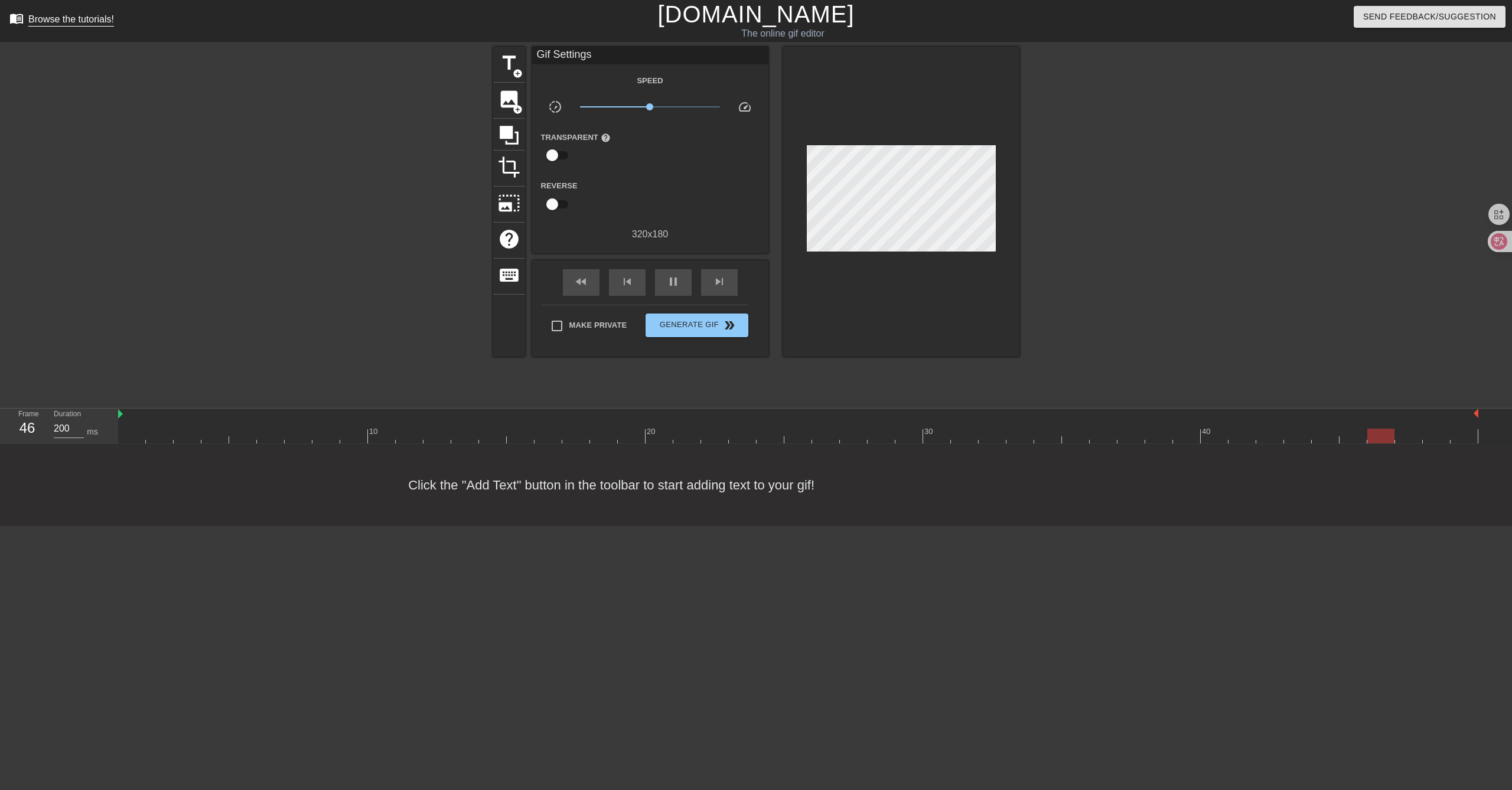
click at [79, 20] on div "Browse the tutorials!" at bounding box center [71, 19] width 86 height 10
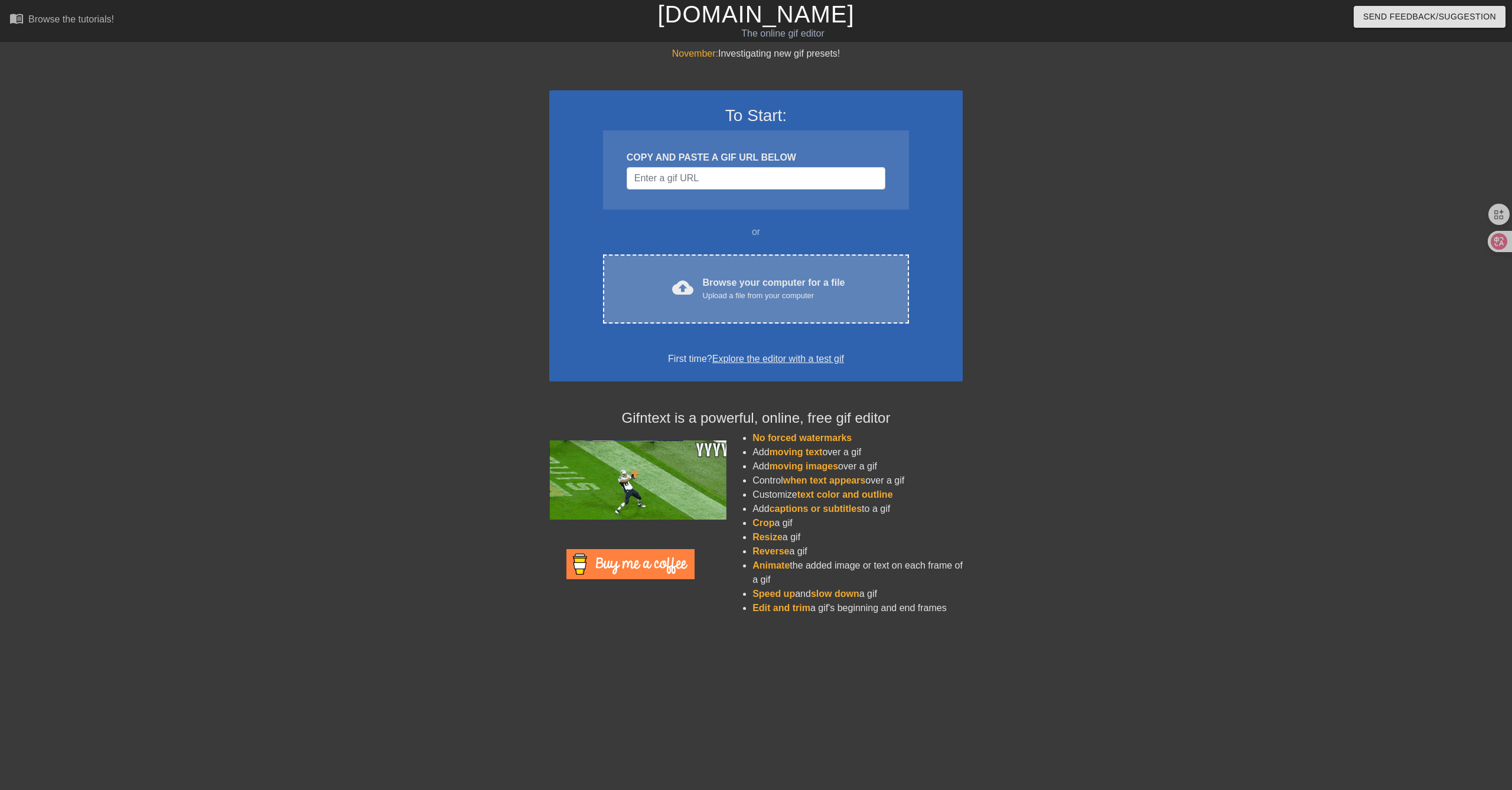
click at [820, 287] on div "Browse your computer for a file Upload a file from your computer" at bounding box center [774, 289] width 143 height 26
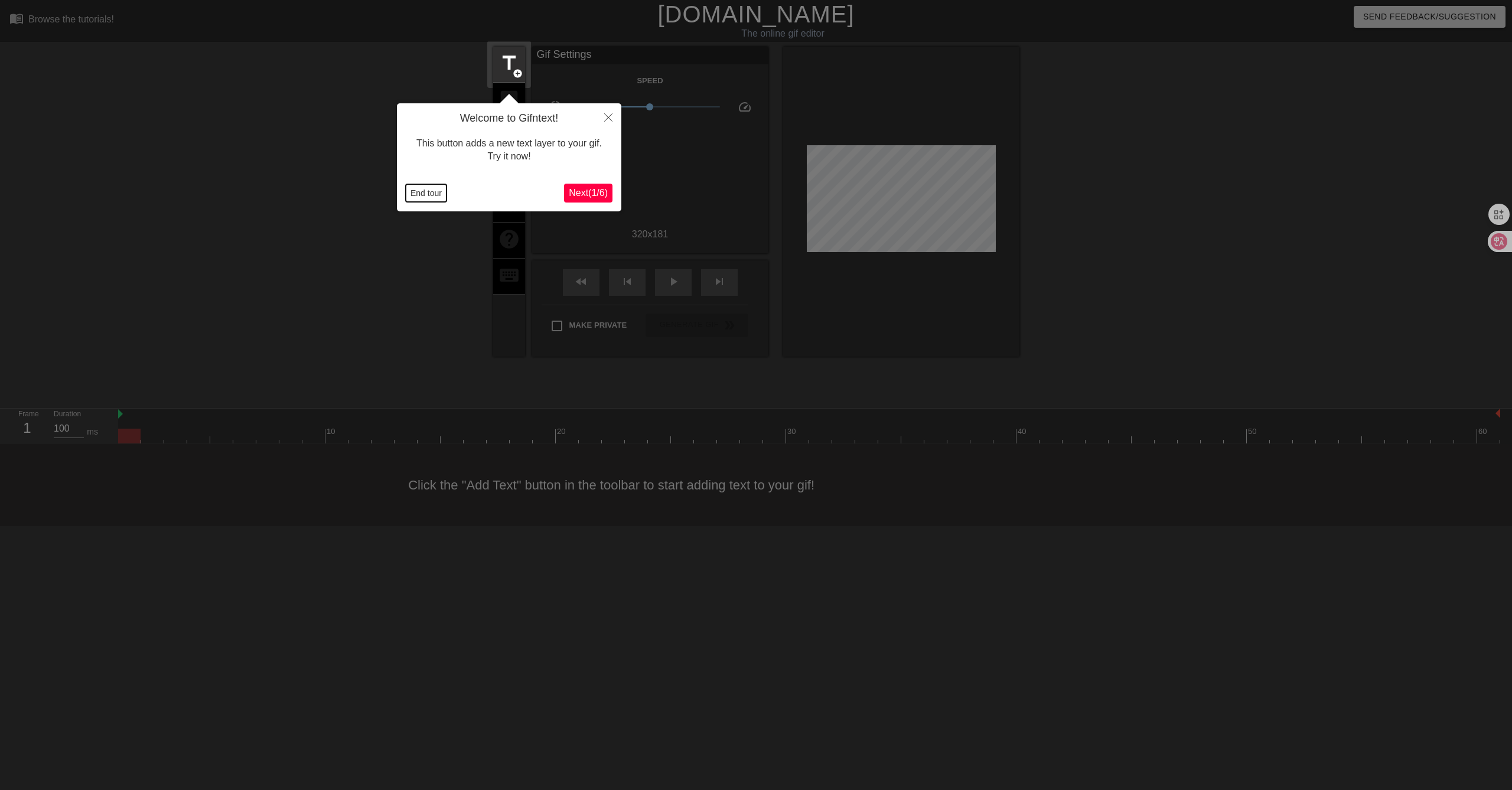
click at [436, 191] on button "End tour" at bounding box center [426, 193] width 41 height 18
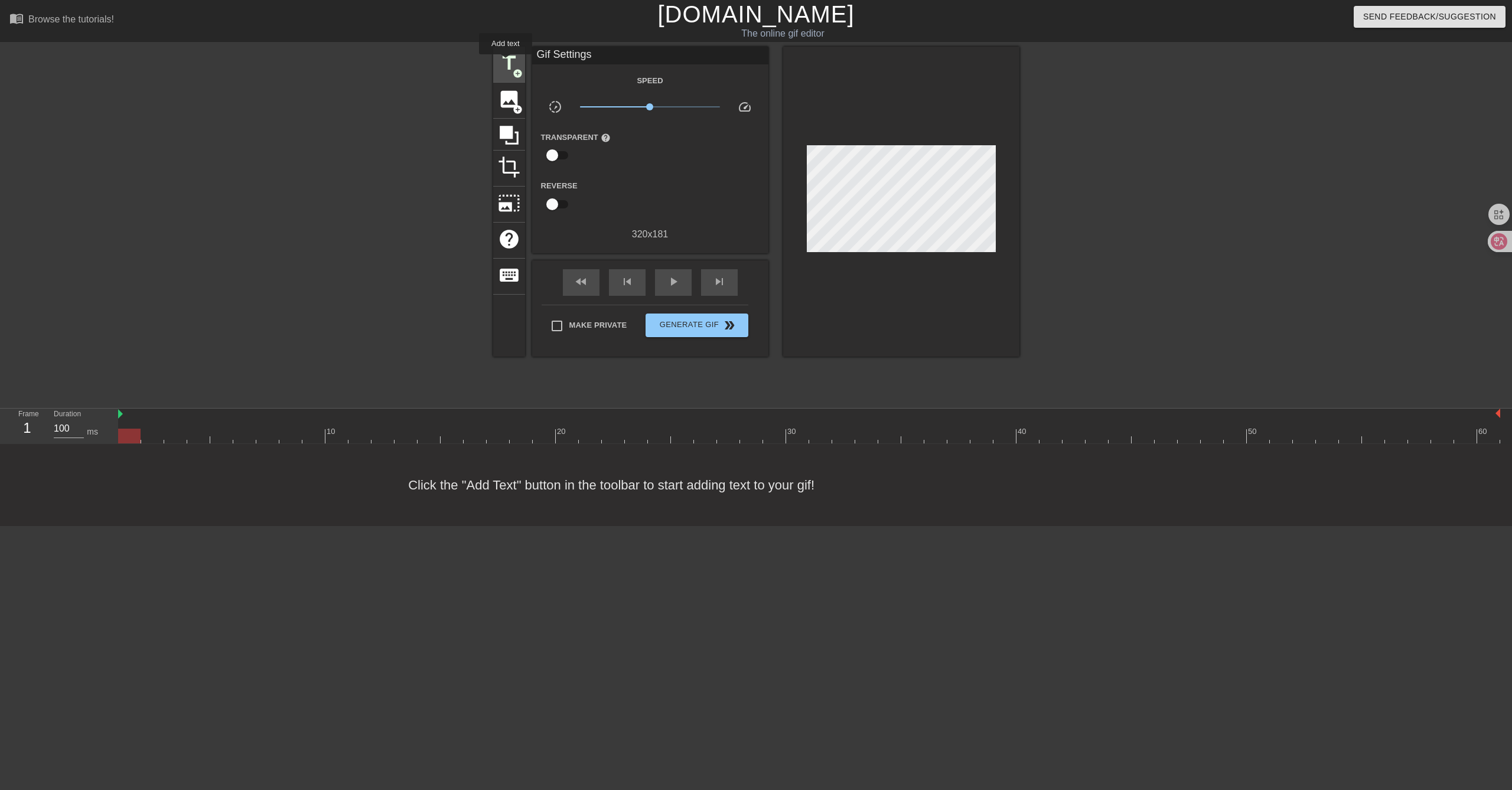
click at [505, 63] on span "title" at bounding box center [508, 63] width 22 height 22
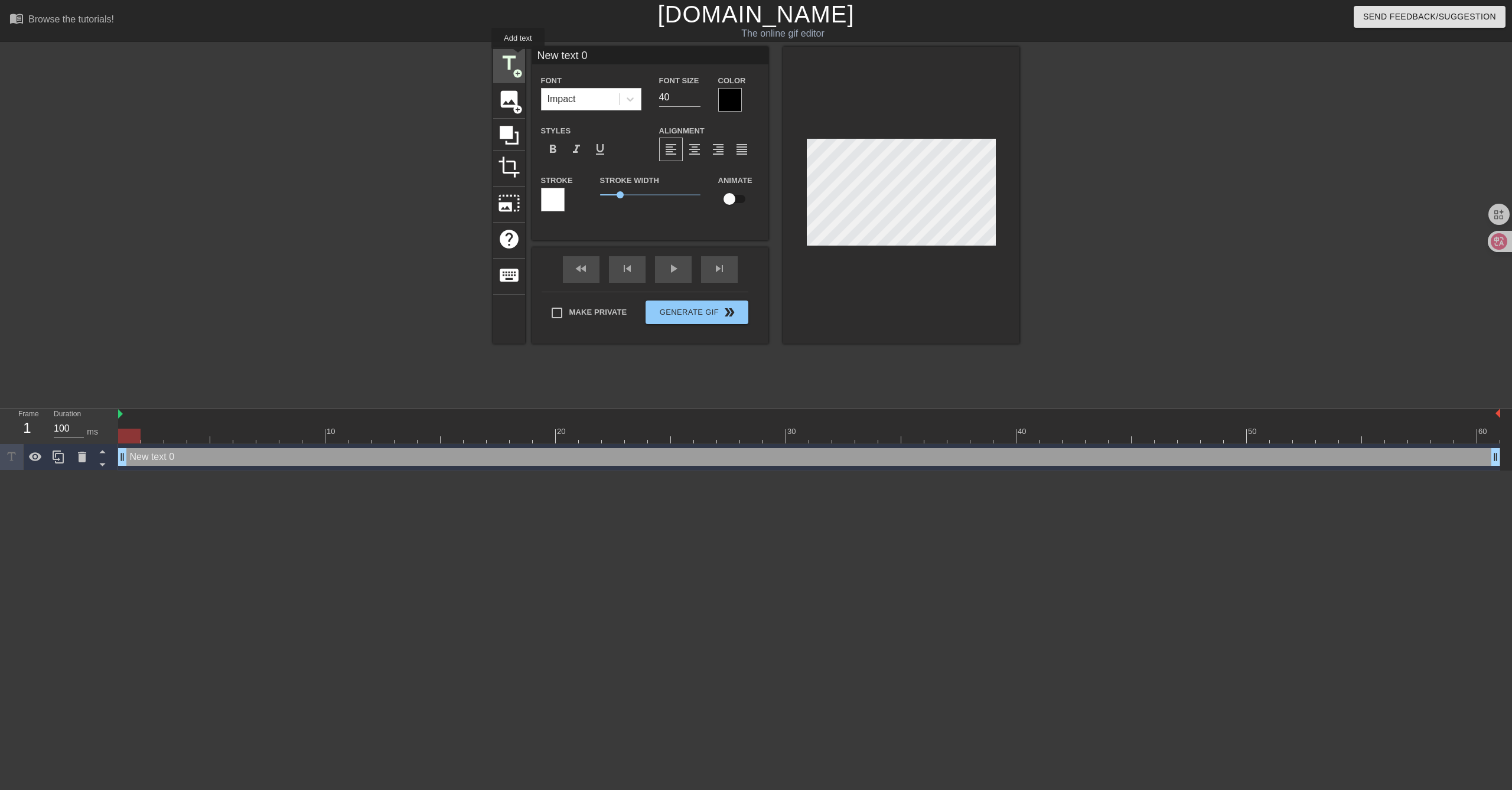
drag, startPoint x: 594, startPoint y: 54, endPoint x: 515, endPoint y: 57, distance: 79.1
click at [515, 57] on div "title add_circle image add_circle crop photo_size_select_large help keyboard Ne…" at bounding box center [756, 194] width 526 height 297
click at [556, 52] on input "再催我要打我自己了" at bounding box center [650, 55] width 236 height 18
type input "再催？我要打我自己了"
drag, startPoint x: 673, startPoint y: 94, endPoint x: 652, endPoint y: 96, distance: 21.1
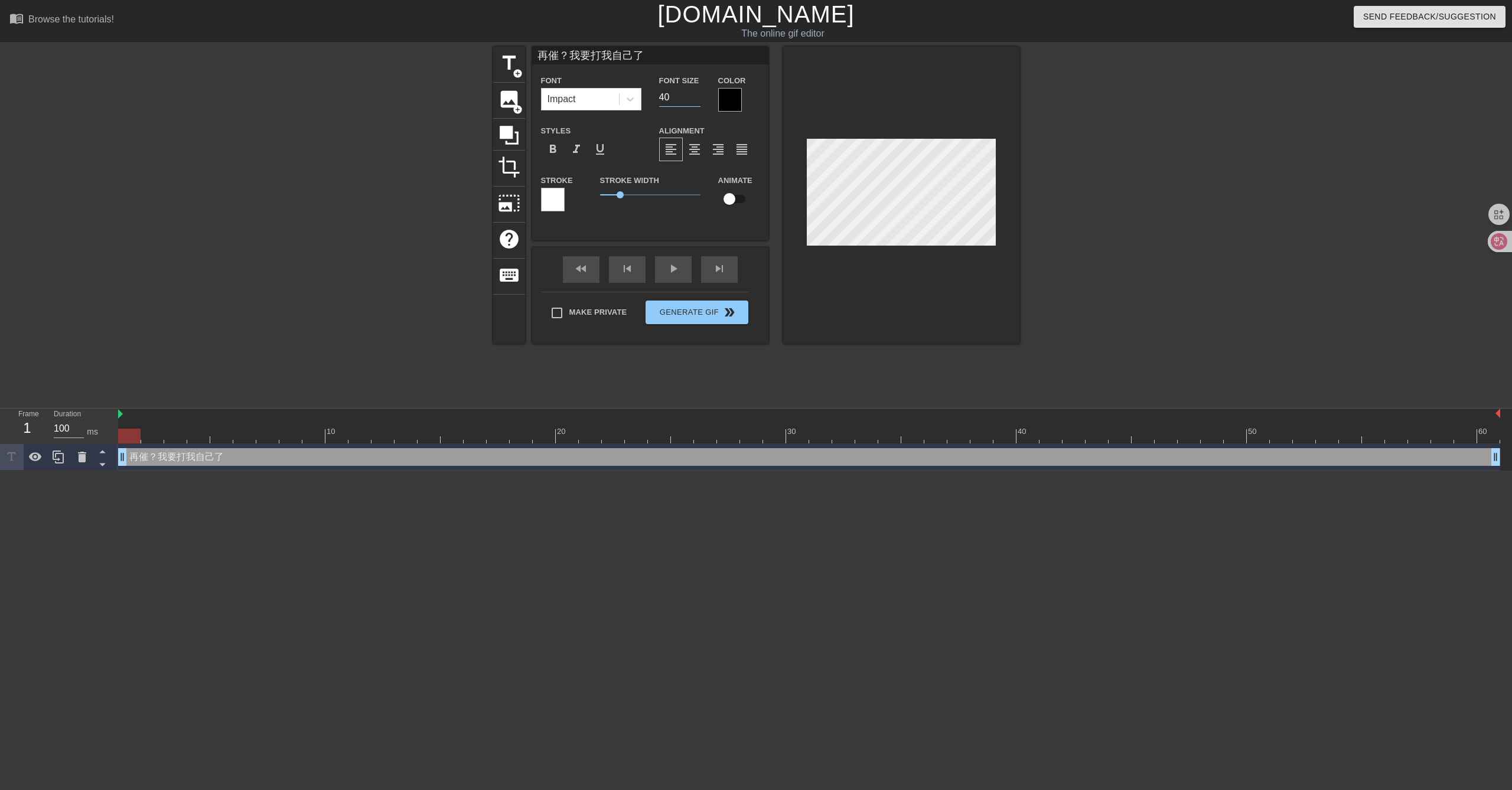
click at [652, 96] on div "Font Size 40" at bounding box center [680, 92] width 59 height 39
click at [663, 98] on input "40" at bounding box center [679, 98] width 41 height 19
drag, startPoint x: 663, startPoint y: 98, endPoint x: 653, endPoint y: 98, distance: 10.0
click at [653, 98] on div "Font Size 40" at bounding box center [680, 92] width 59 height 39
click at [668, 95] on input "20" at bounding box center [679, 98] width 41 height 19
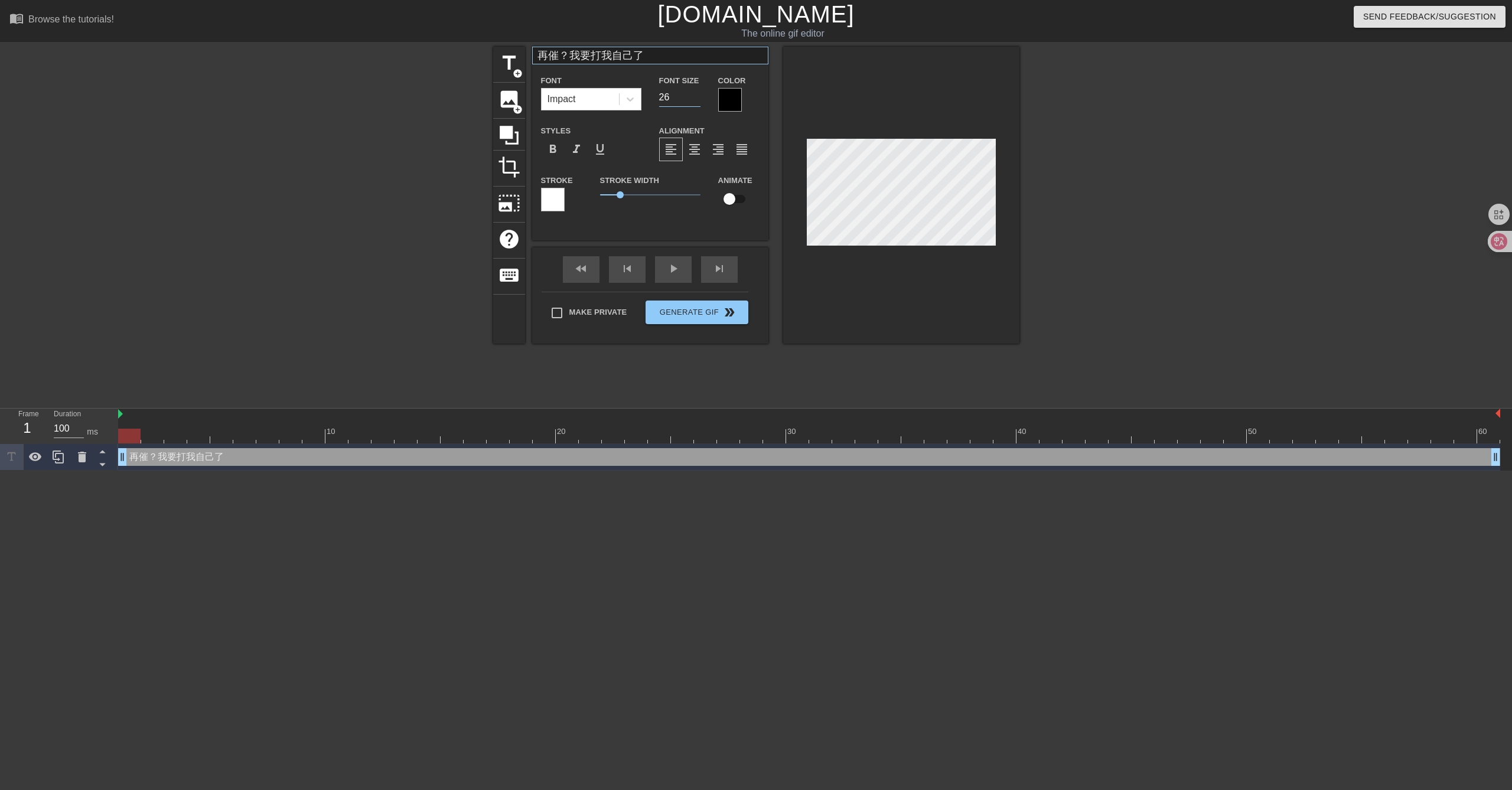
type input "26"
drag, startPoint x: 560, startPoint y: 53, endPoint x: 566, endPoint y: 53, distance: 6.0
click at [566, 53] on input "再催？我要打我自己了" at bounding box center [650, 55] width 236 height 18
type input "再催我要打我自己了"
click at [1057, 262] on div at bounding box center [1122, 223] width 177 height 354
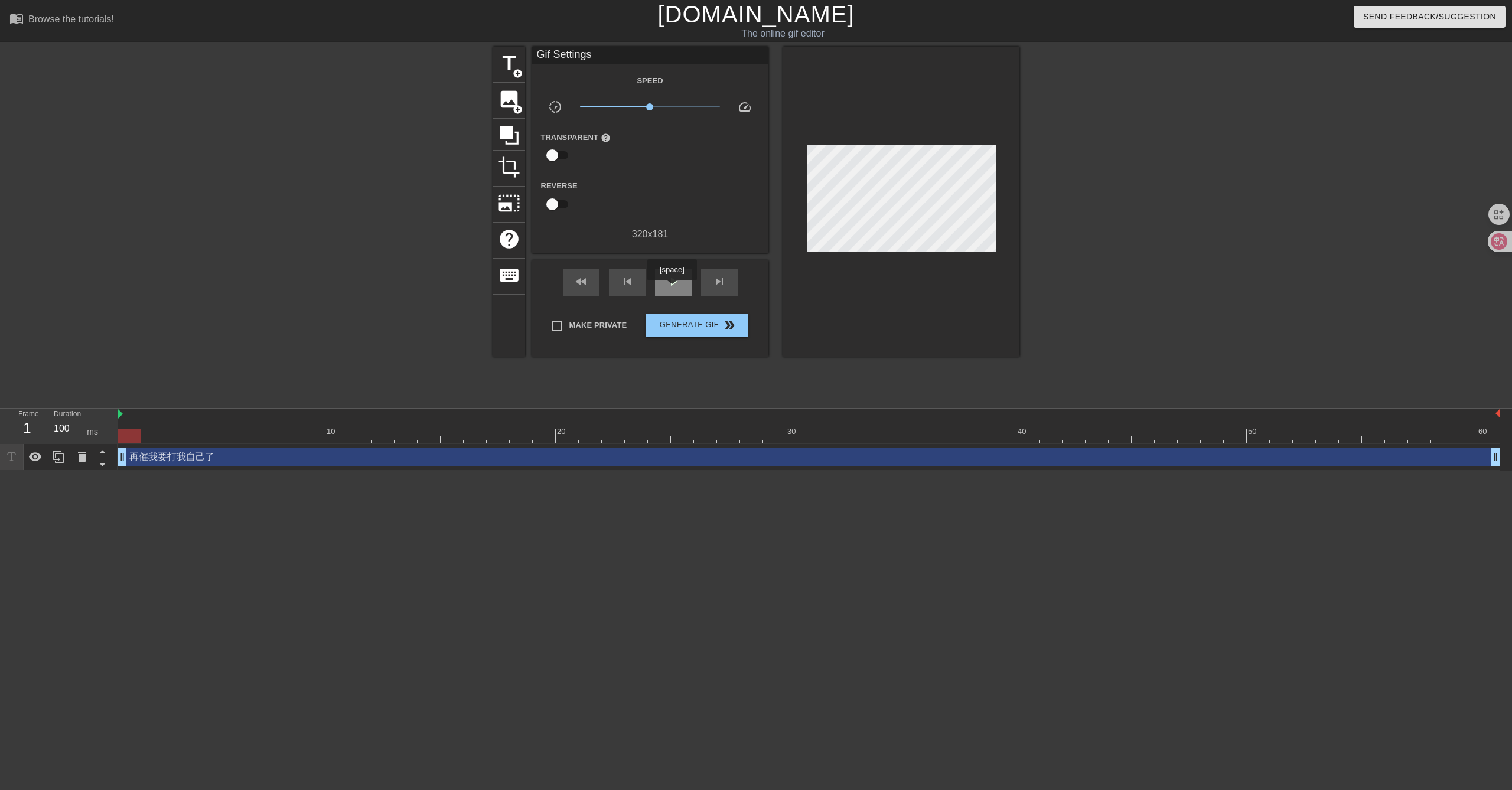
click at [672, 288] on div "play_arrow" at bounding box center [673, 283] width 36 height 26
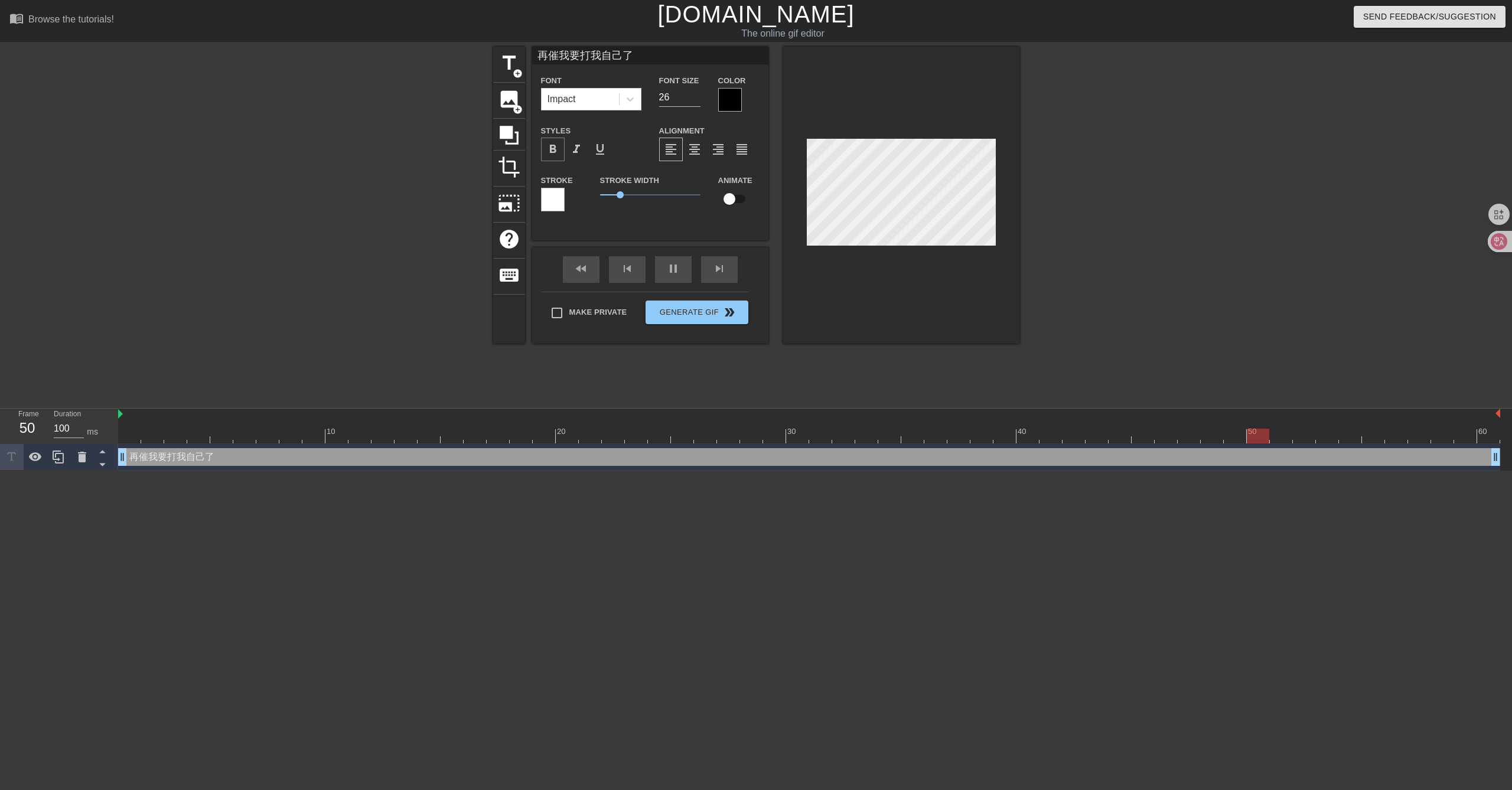
click at [551, 148] on span "format_bold" at bounding box center [553, 149] width 14 height 14
click at [691, 145] on span "format_align_center" at bounding box center [694, 149] width 14 height 14
click at [674, 146] on span "format_align_left" at bounding box center [671, 149] width 14 height 14
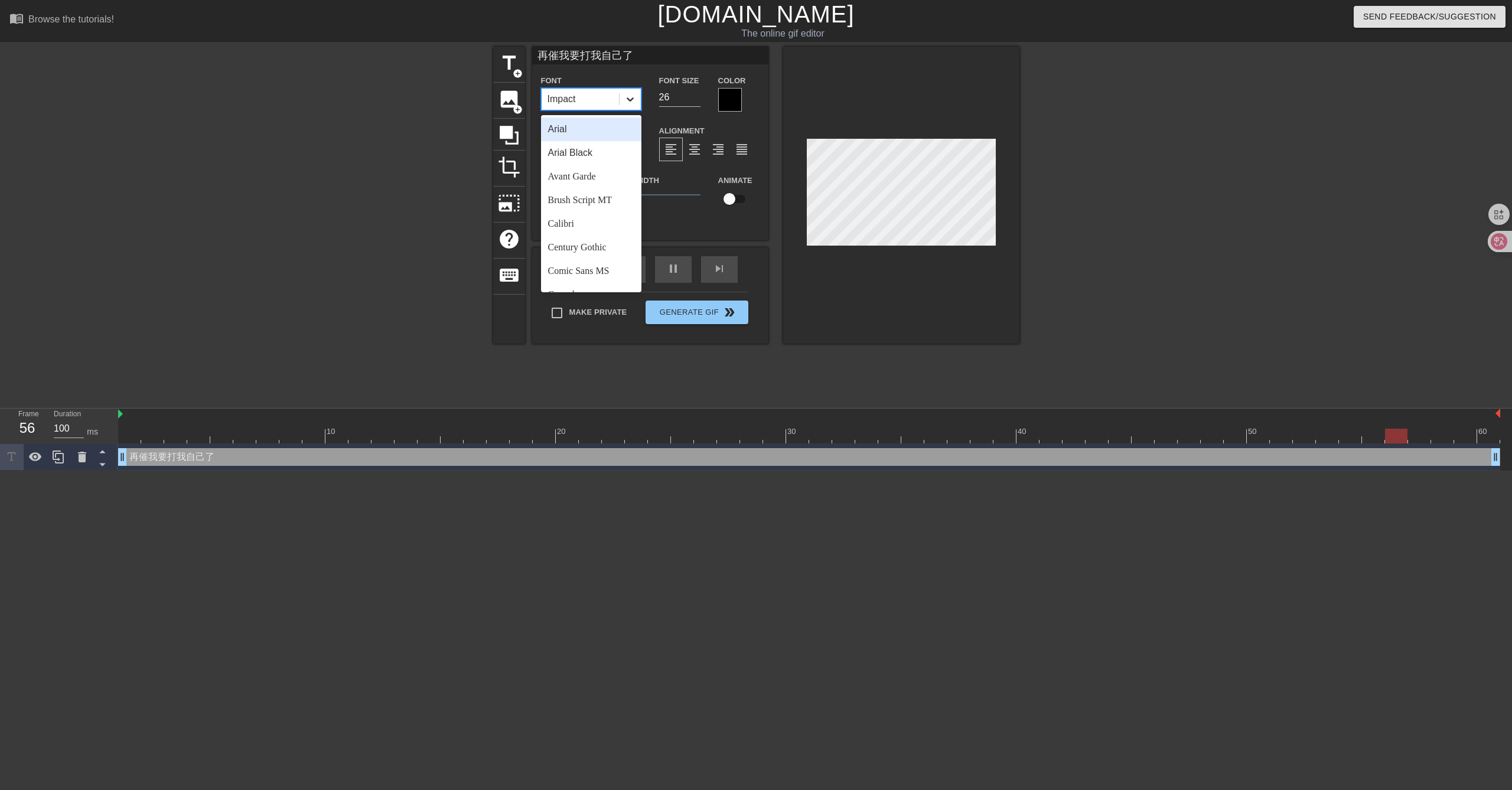
click at [632, 101] on icon at bounding box center [630, 98] width 12 height 12
click at [598, 151] on div "Arial Black" at bounding box center [591, 153] width 101 height 23
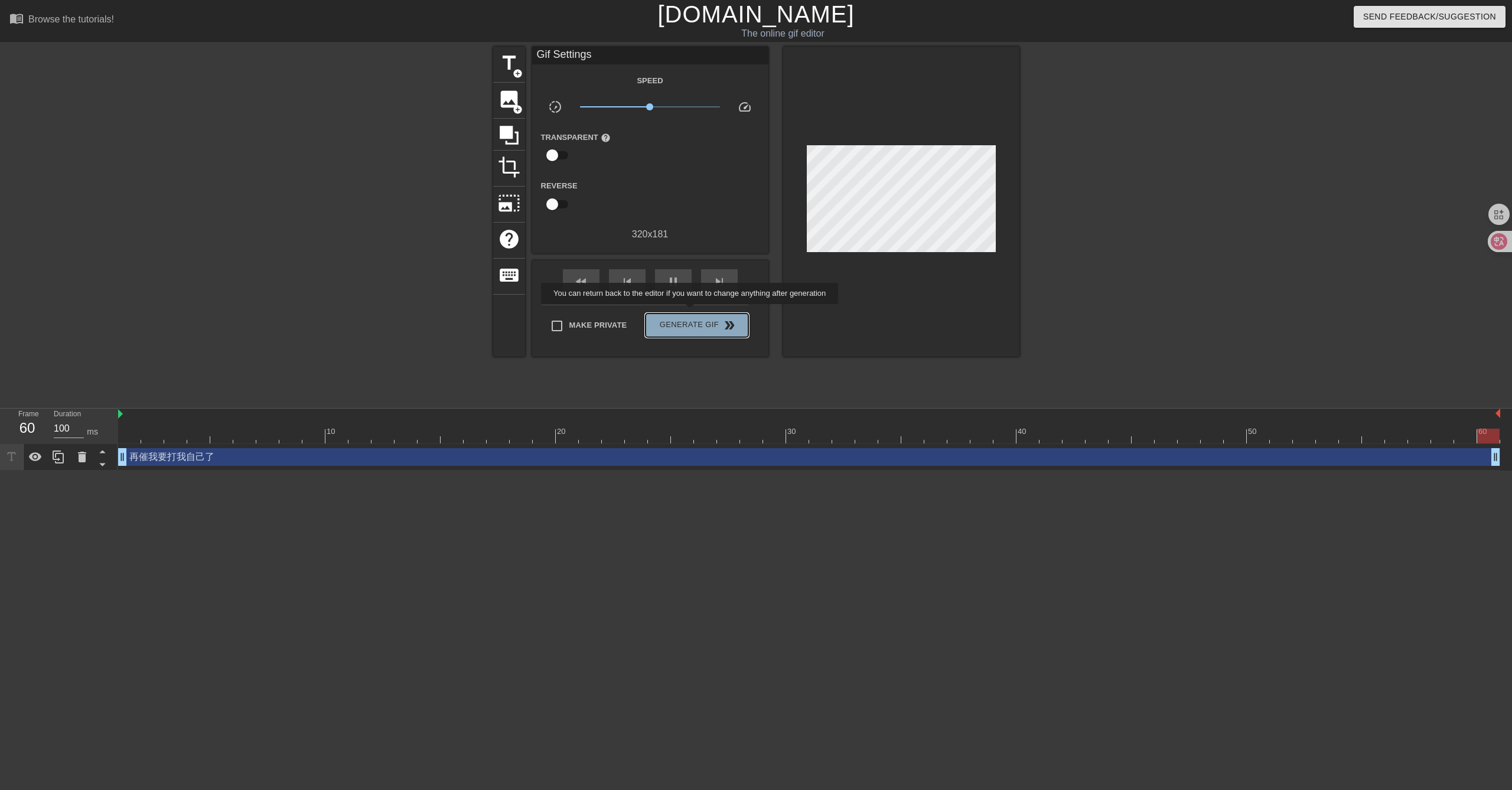
click at [691, 314] on button "Generate Gif double_arrow" at bounding box center [697, 325] width 102 height 23
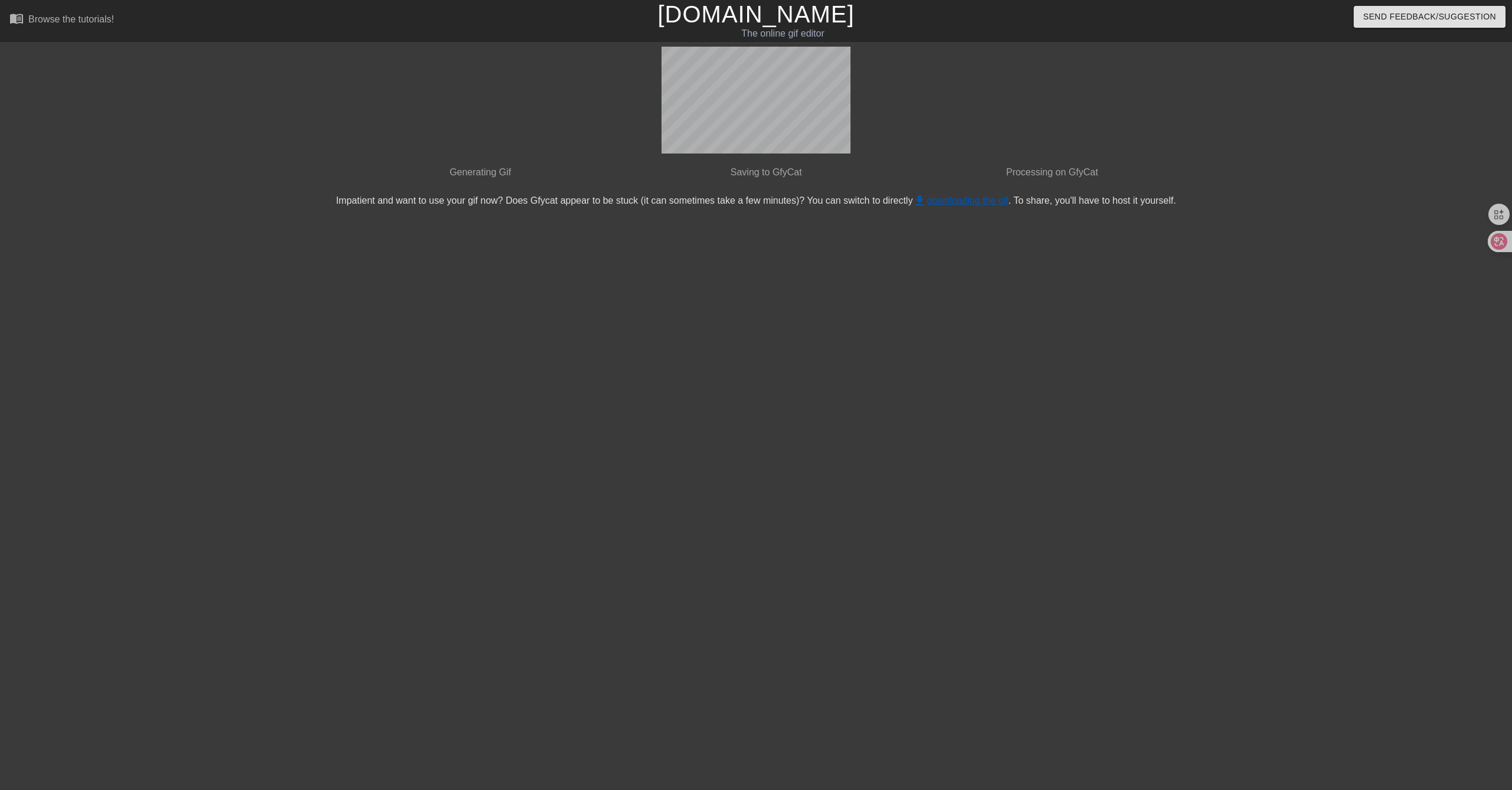
click at [947, 198] on link "get_app downloading the gif" at bounding box center [959, 200] width 95 height 10
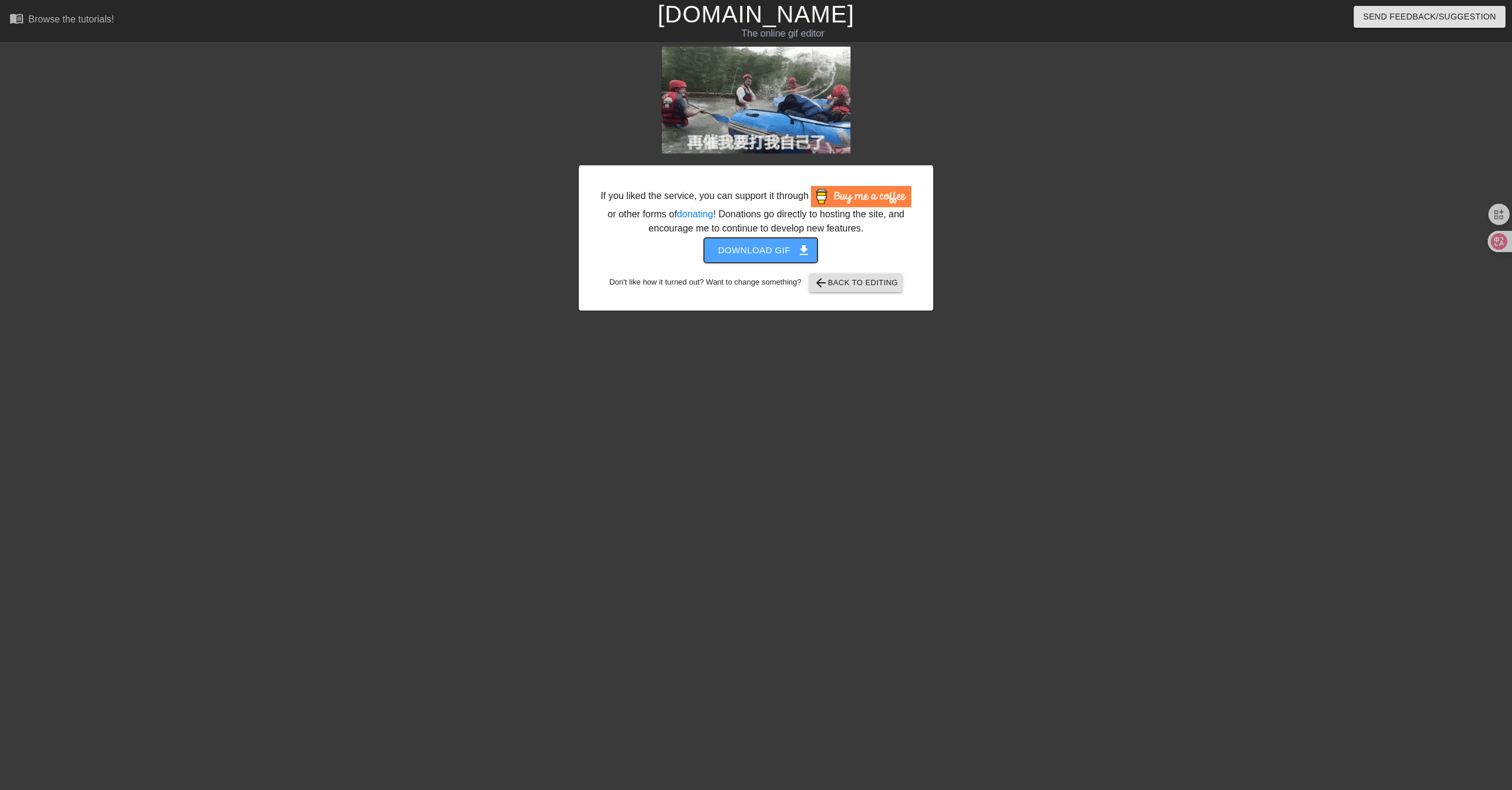
click at [777, 248] on span "Download gif get_app" at bounding box center [761, 250] width 86 height 15
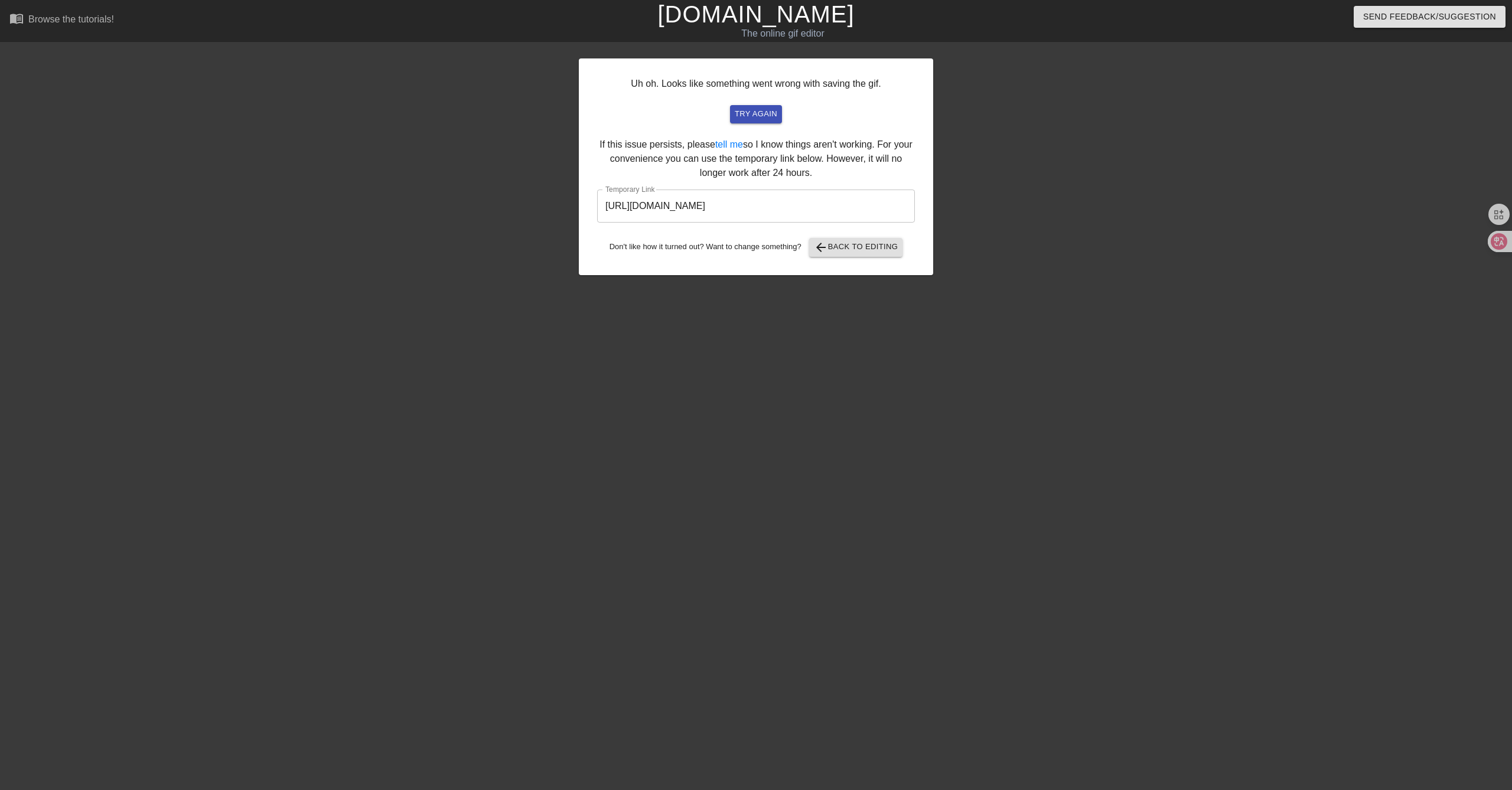
click at [821, 205] on input "[URL][DOMAIN_NAME]" at bounding box center [756, 206] width 318 height 33
